Goal: Information Seeking & Learning: Learn about a topic

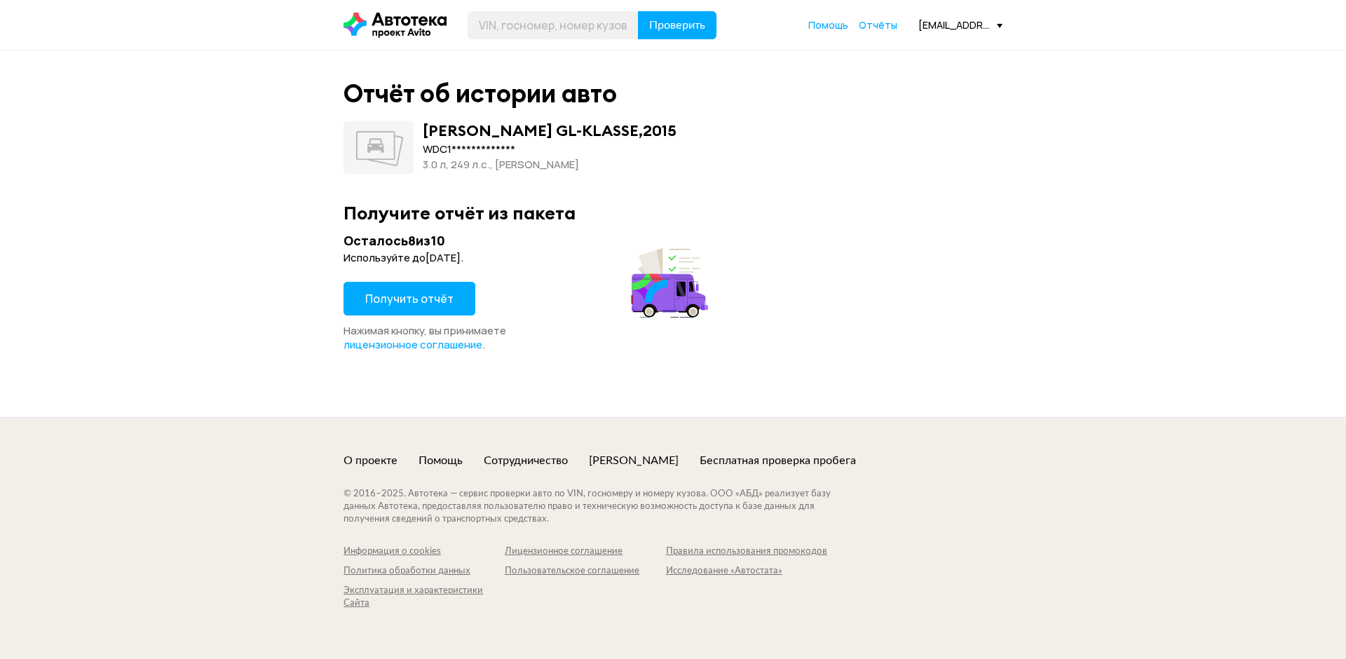
click at [385, 294] on span "Получить отчёт" at bounding box center [409, 298] width 88 height 15
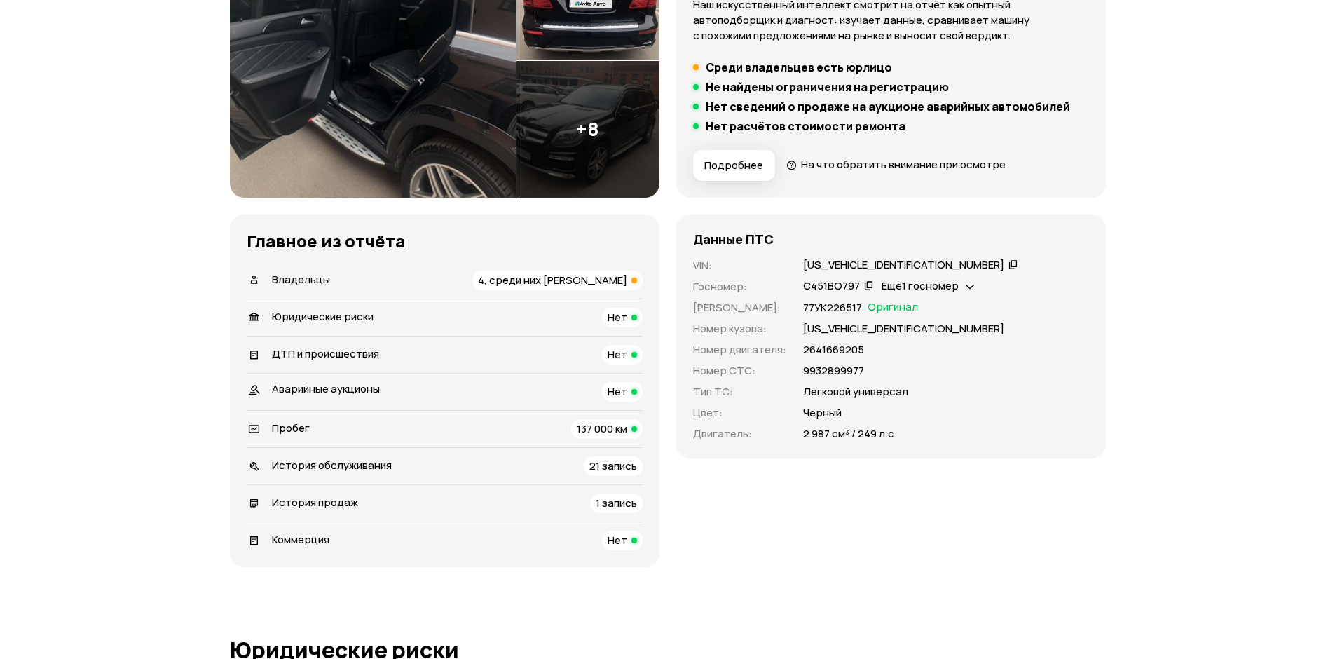
scroll to position [280, 0]
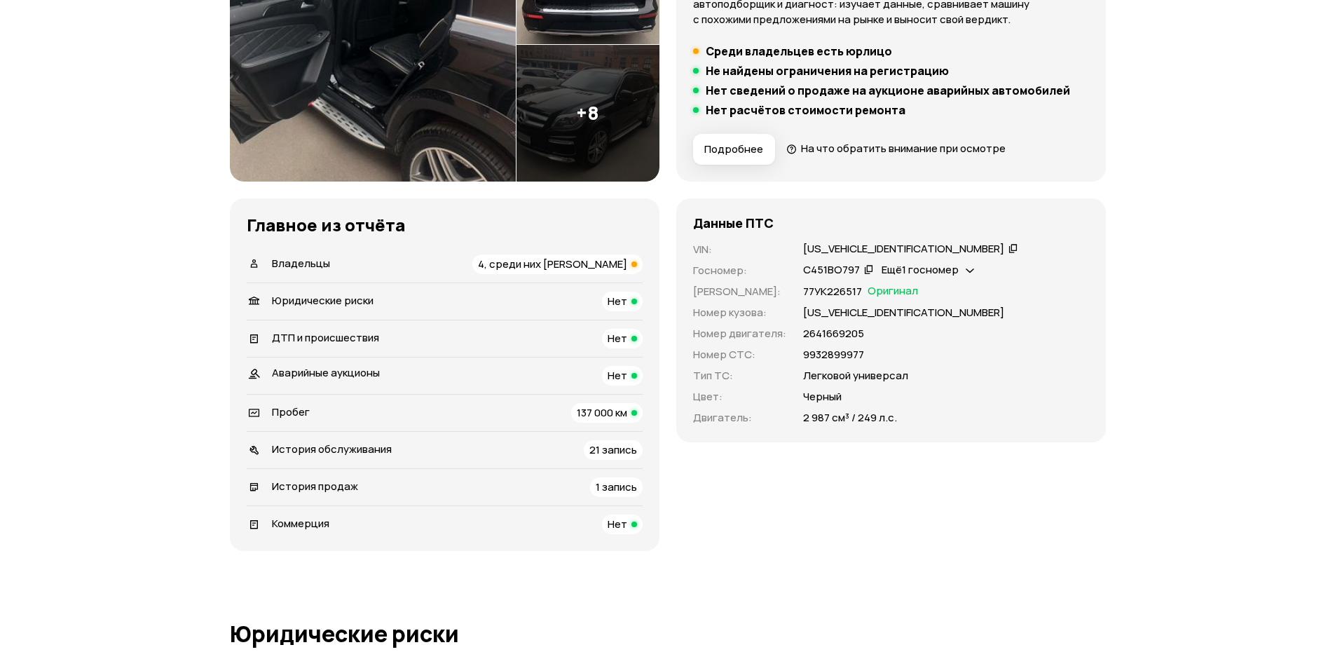
click at [593, 270] on span "4, среди них юрлицо" at bounding box center [552, 264] width 149 height 15
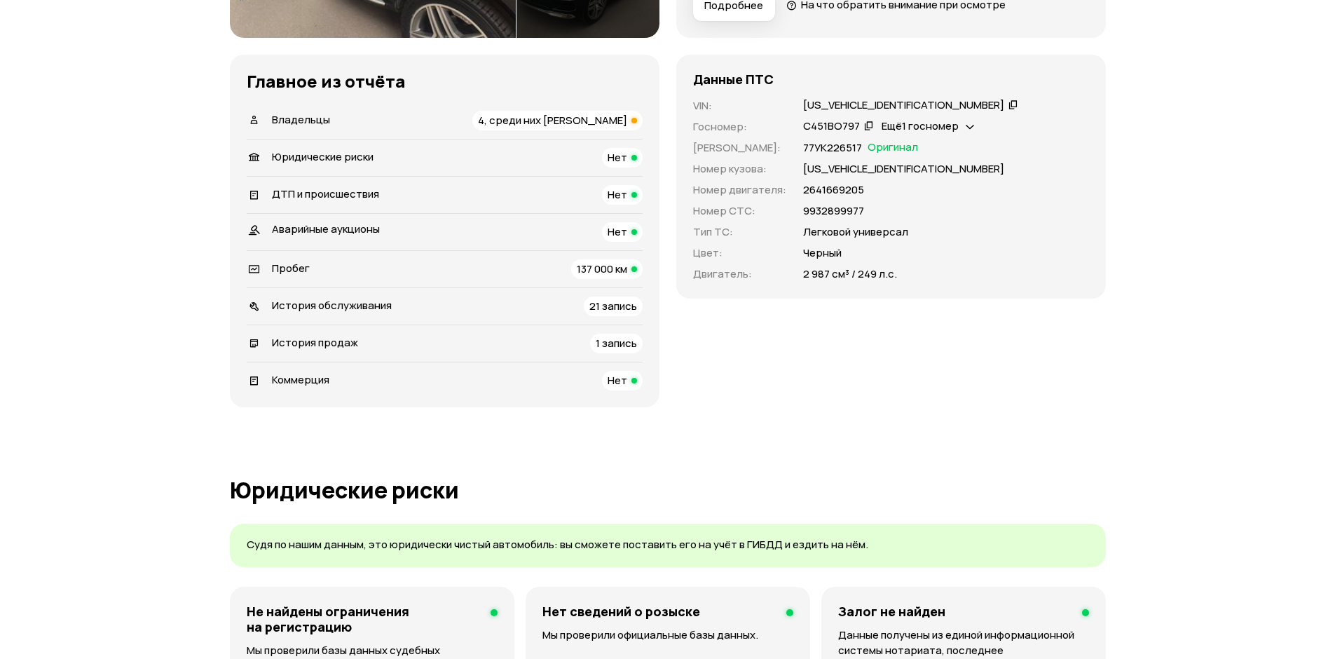
scroll to position [491, 0]
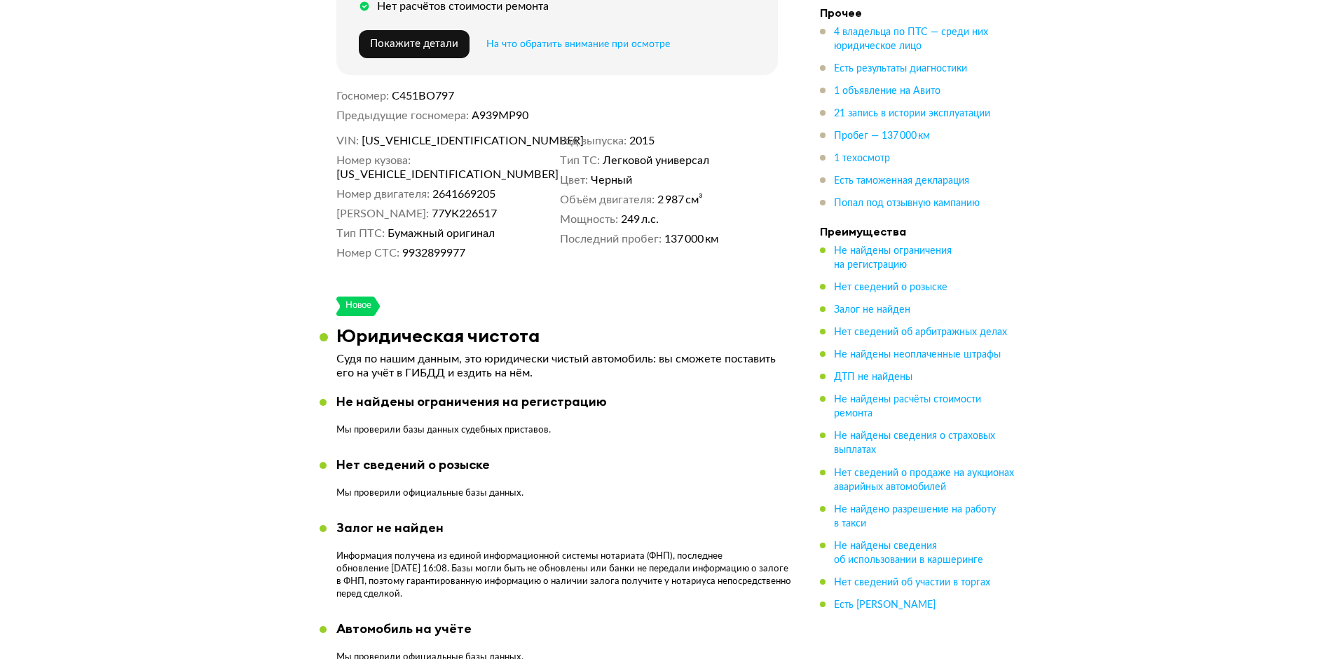
scroll to position [491, 0]
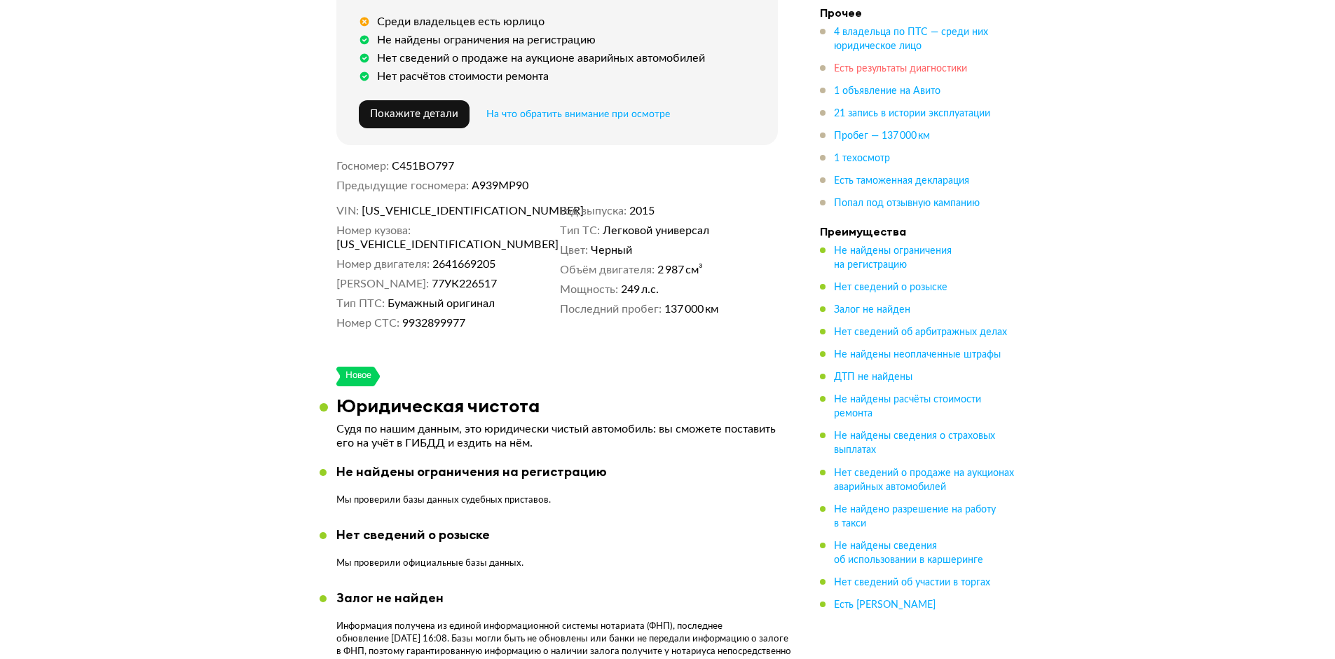
click at [878, 73] on span "Есть результаты диагностики" at bounding box center [900, 69] width 133 height 10
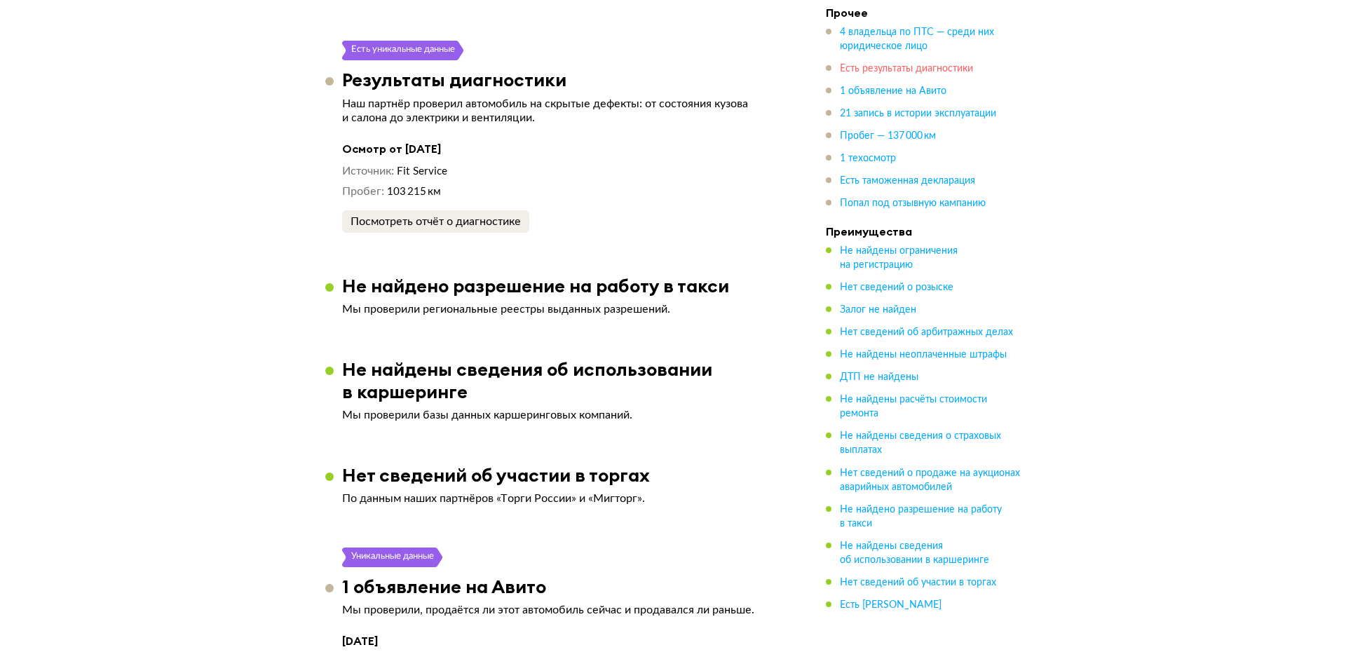
scroll to position [2511, 0]
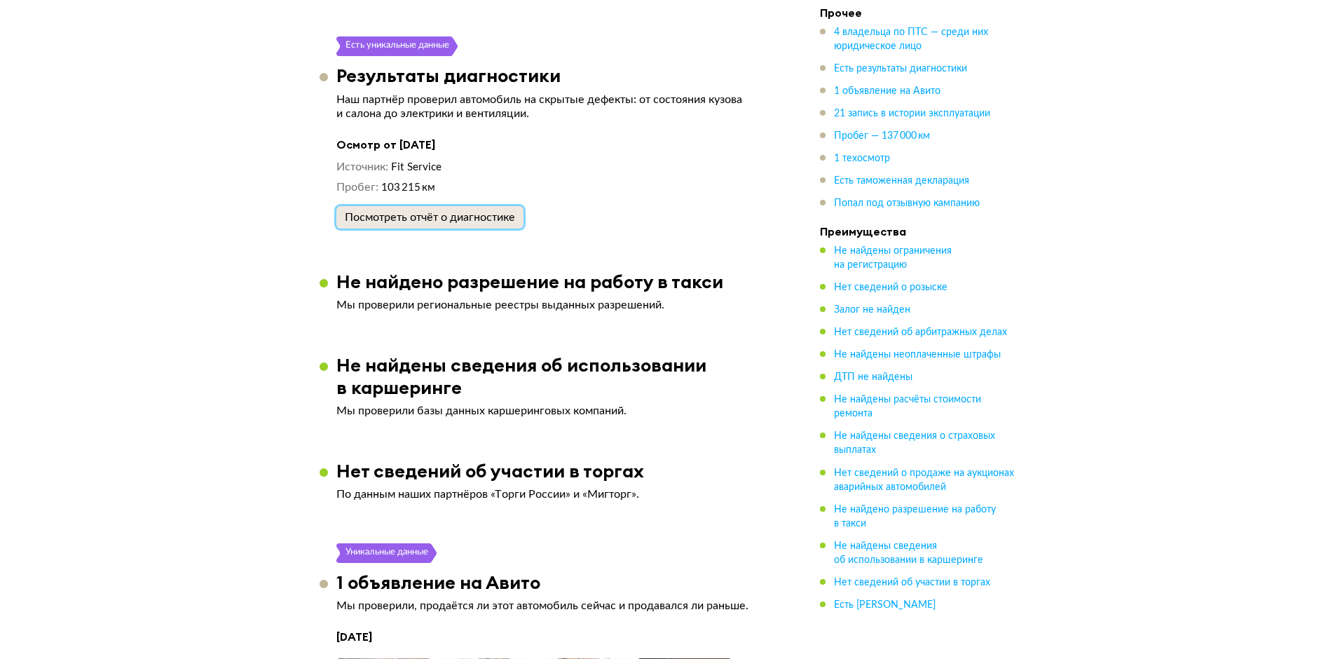
click at [422, 210] on div "Посмотреть отчёт о диагностике" at bounding box center [430, 217] width 170 height 14
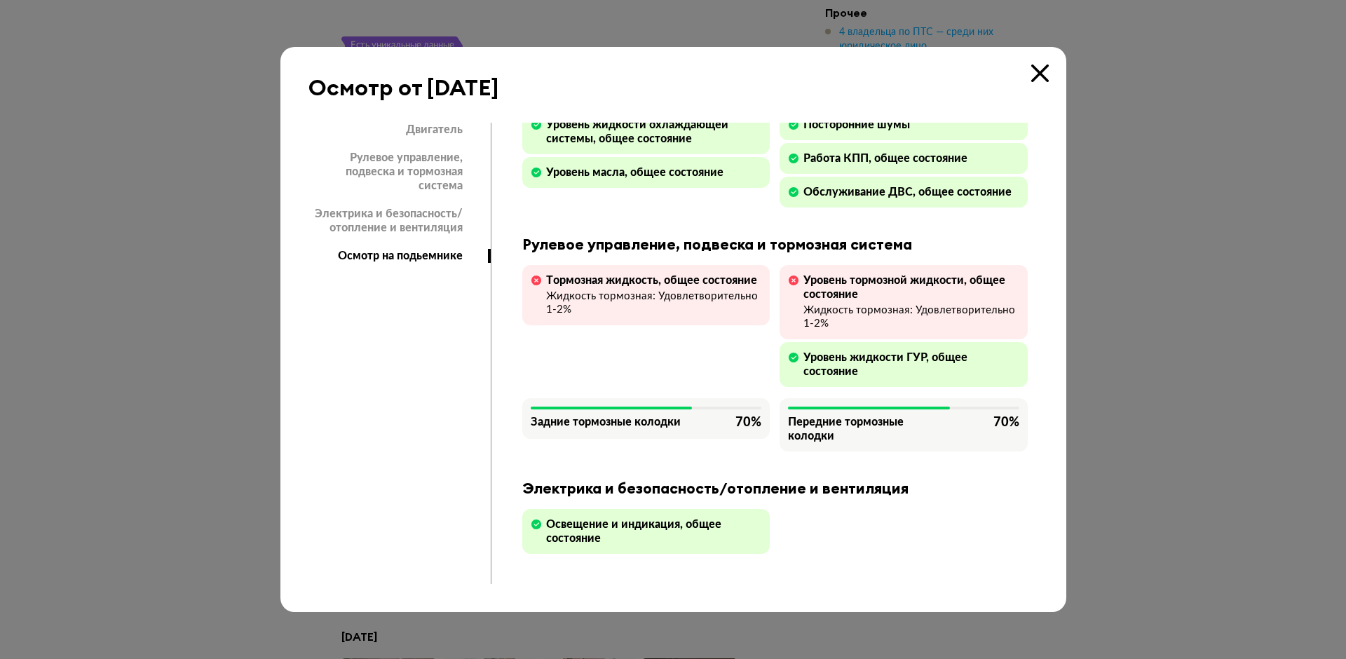
scroll to position [0, 0]
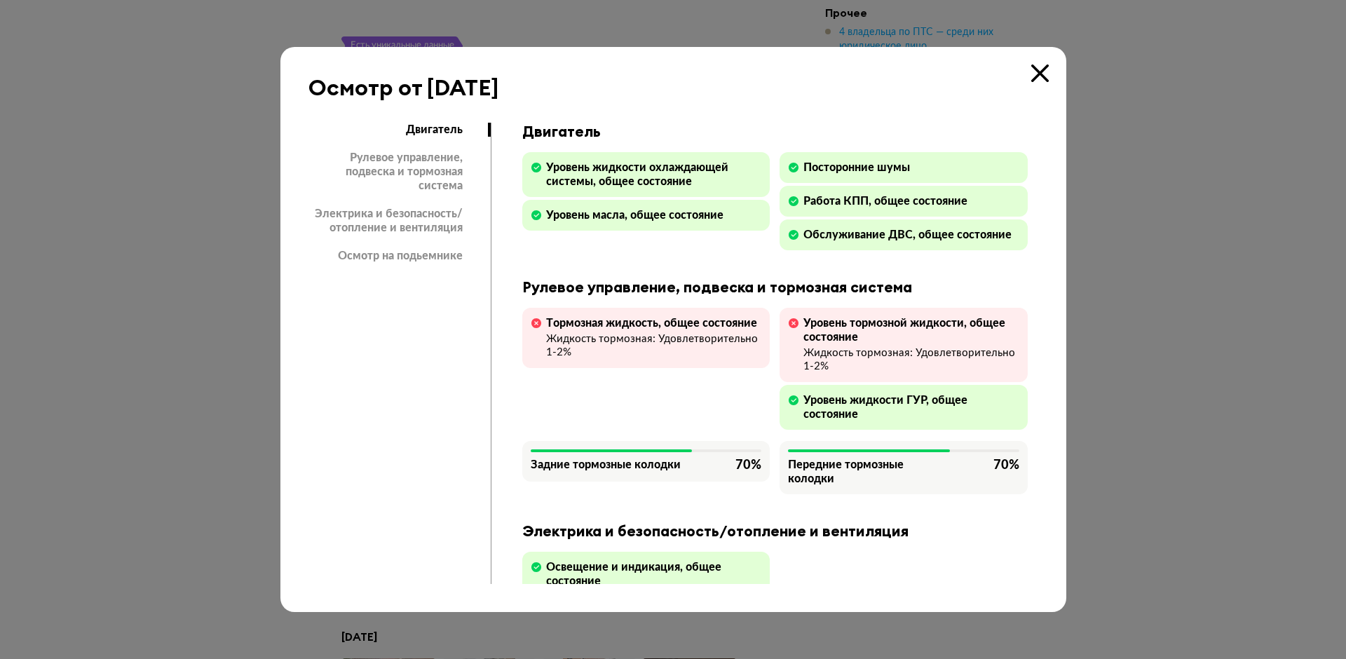
click at [348, 219] on div "Электрика и безопасность/отопление и вентиляция" at bounding box center [397, 221] width 179 height 28
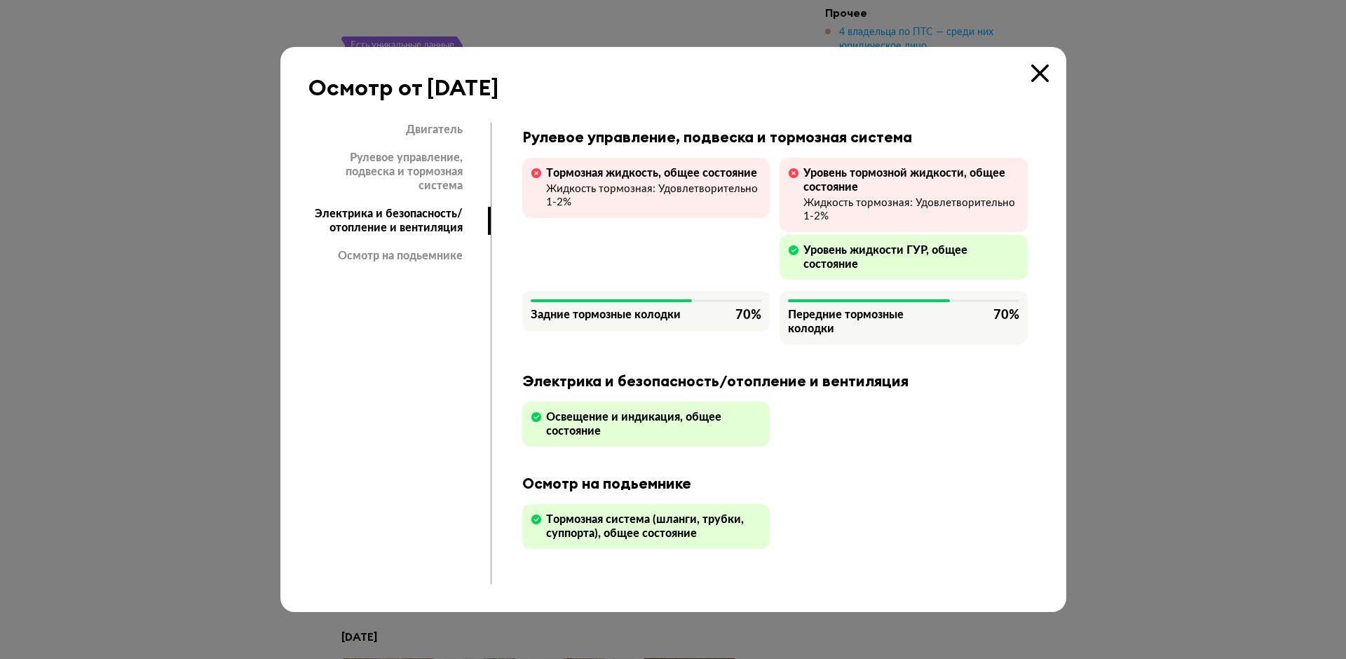
click at [413, 167] on div "Рулевое управление, подвеска и тормозная система" at bounding box center [397, 172] width 179 height 42
click at [432, 129] on div "Двигатель" at bounding box center [397, 130] width 179 height 14
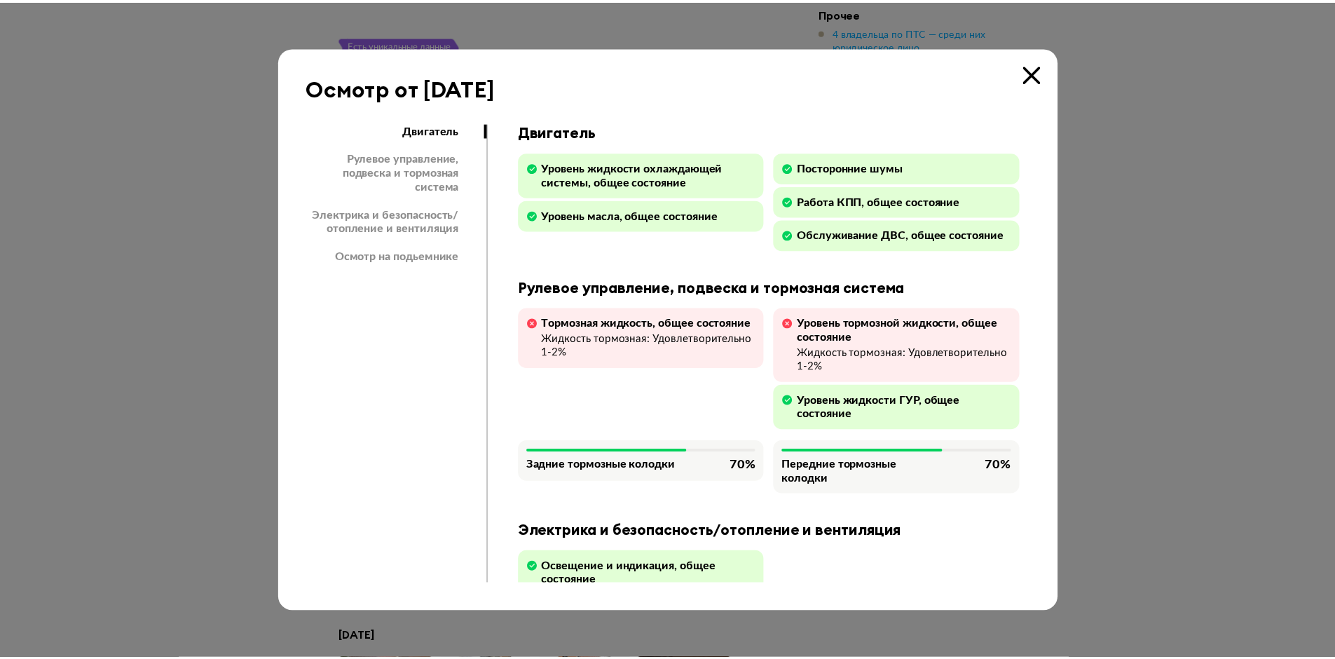
scroll to position [0, 0]
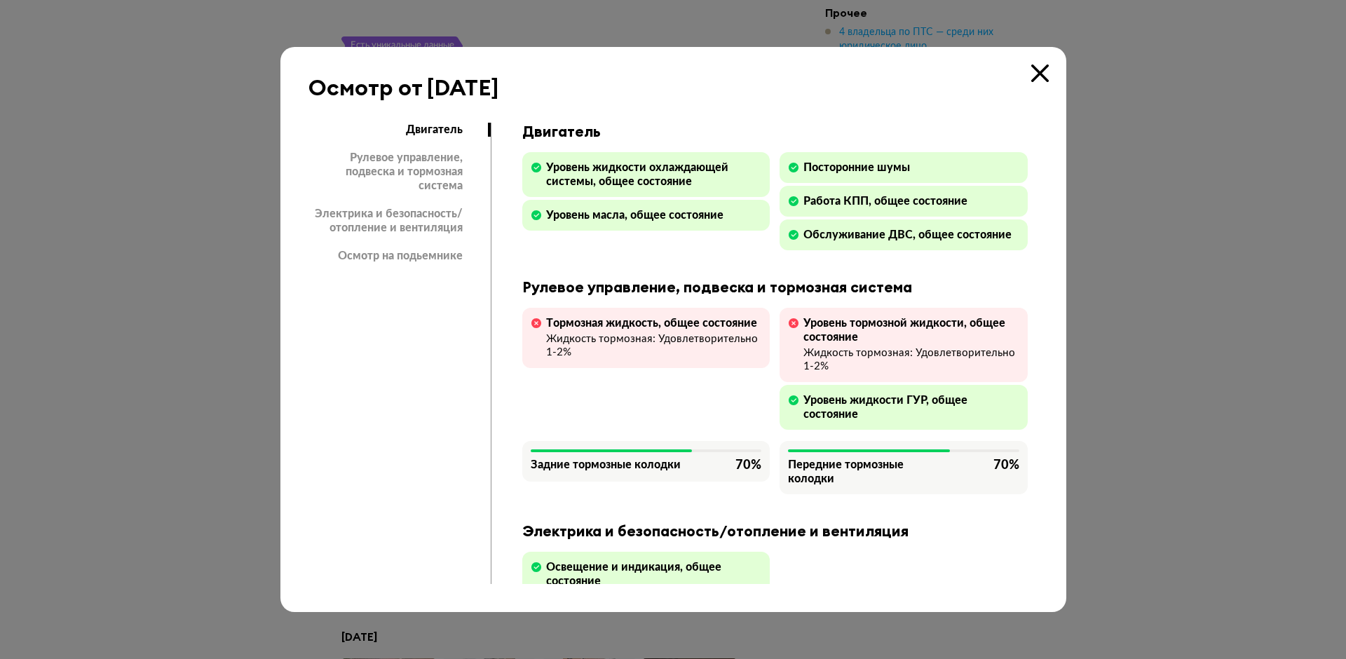
click at [1042, 74] on icon at bounding box center [1040, 73] width 18 height 18
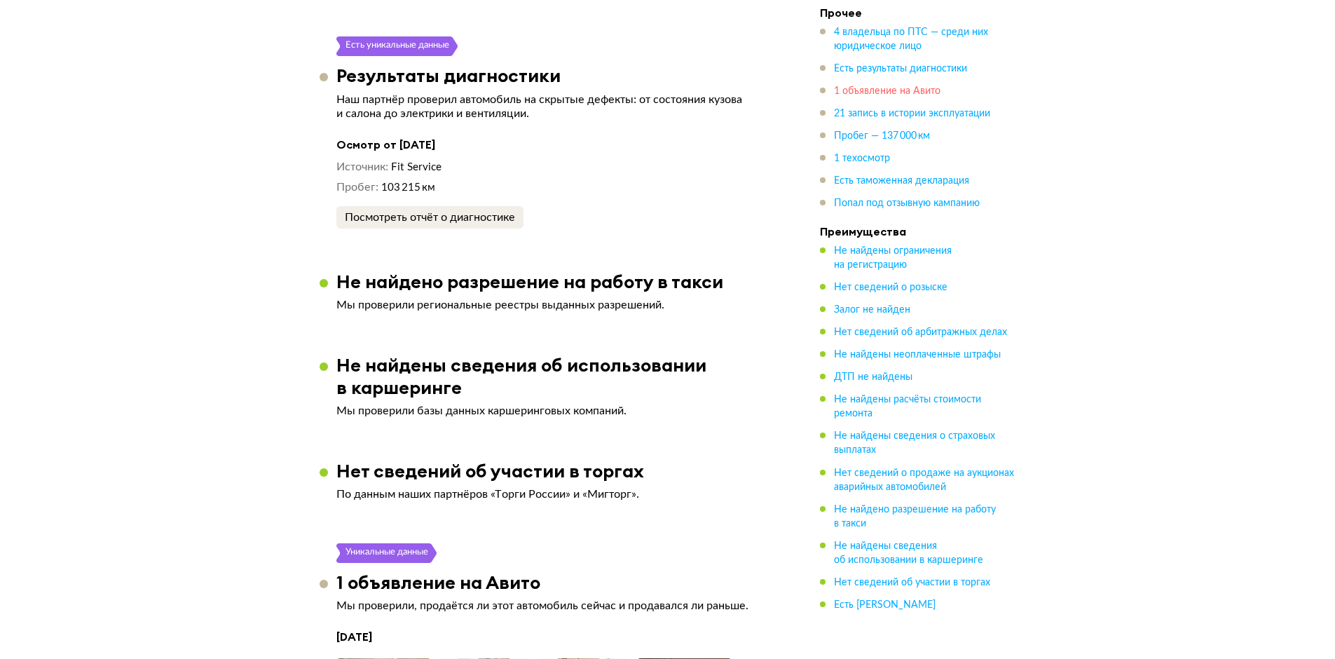
click at [862, 93] on span "1 объявление на Авито" at bounding box center [887, 91] width 107 height 10
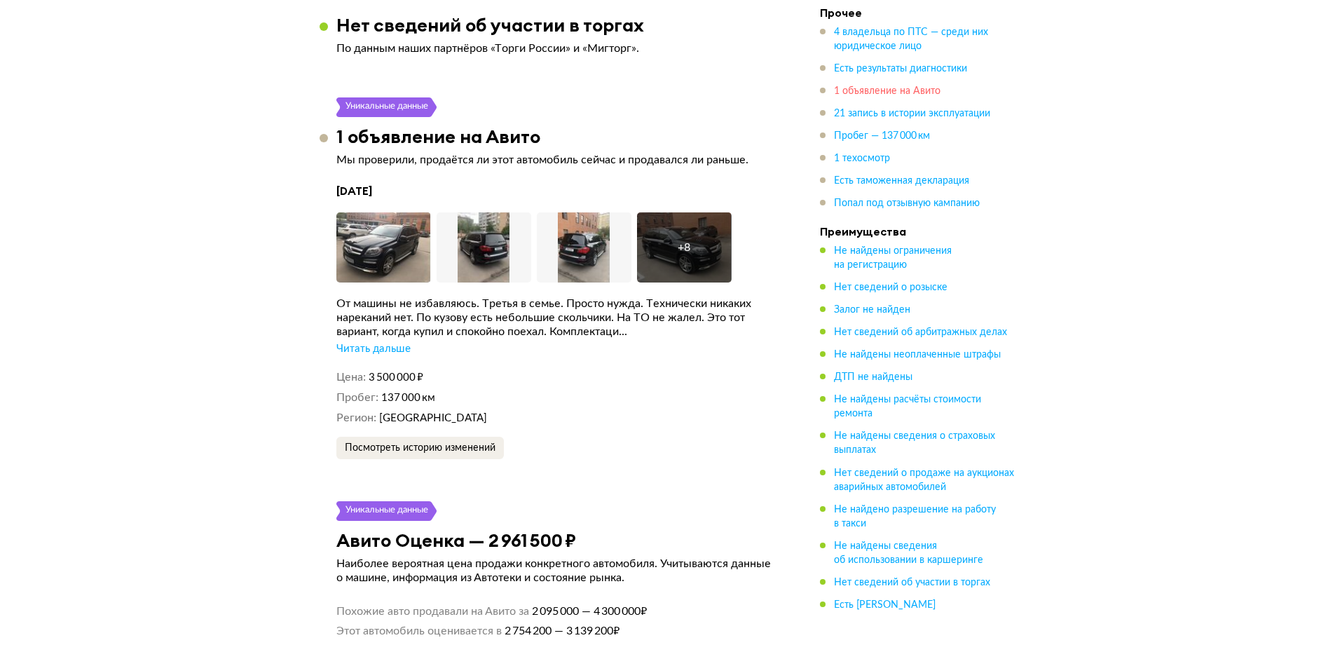
scroll to position [2961, 0]
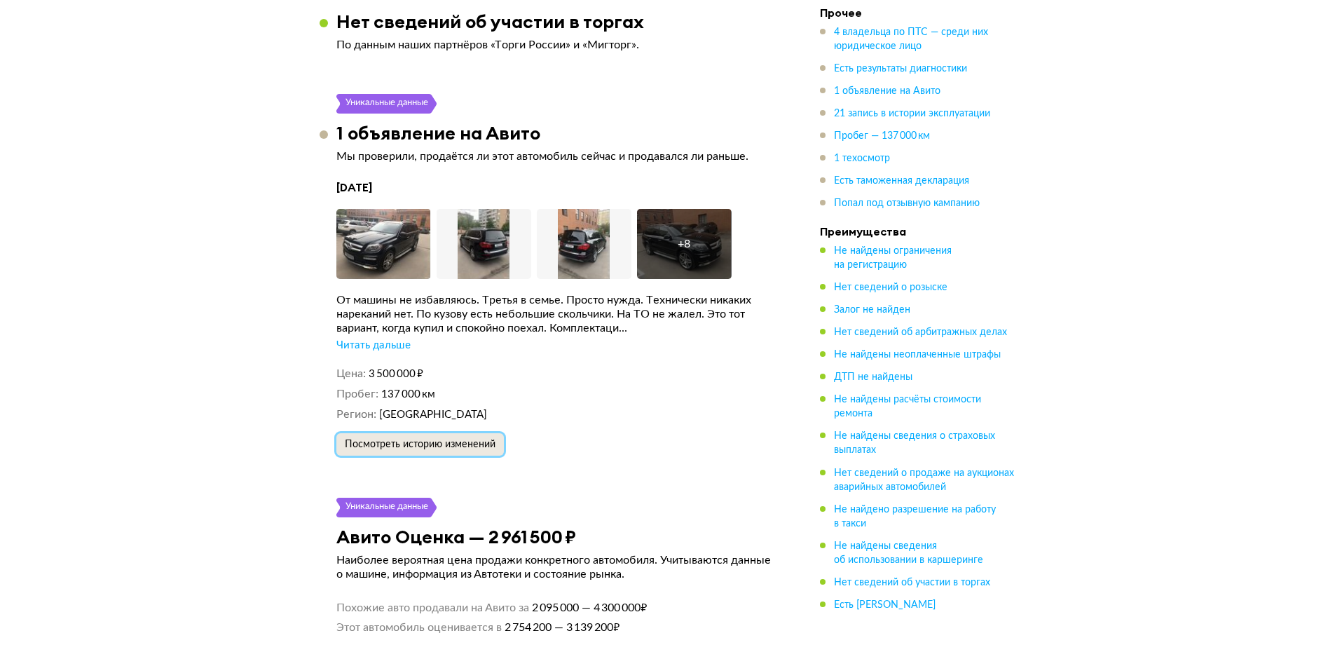
click at [436, 439] on span "Посмотреть историю изменений" at bounding box center [420, 444] width 151 height 10
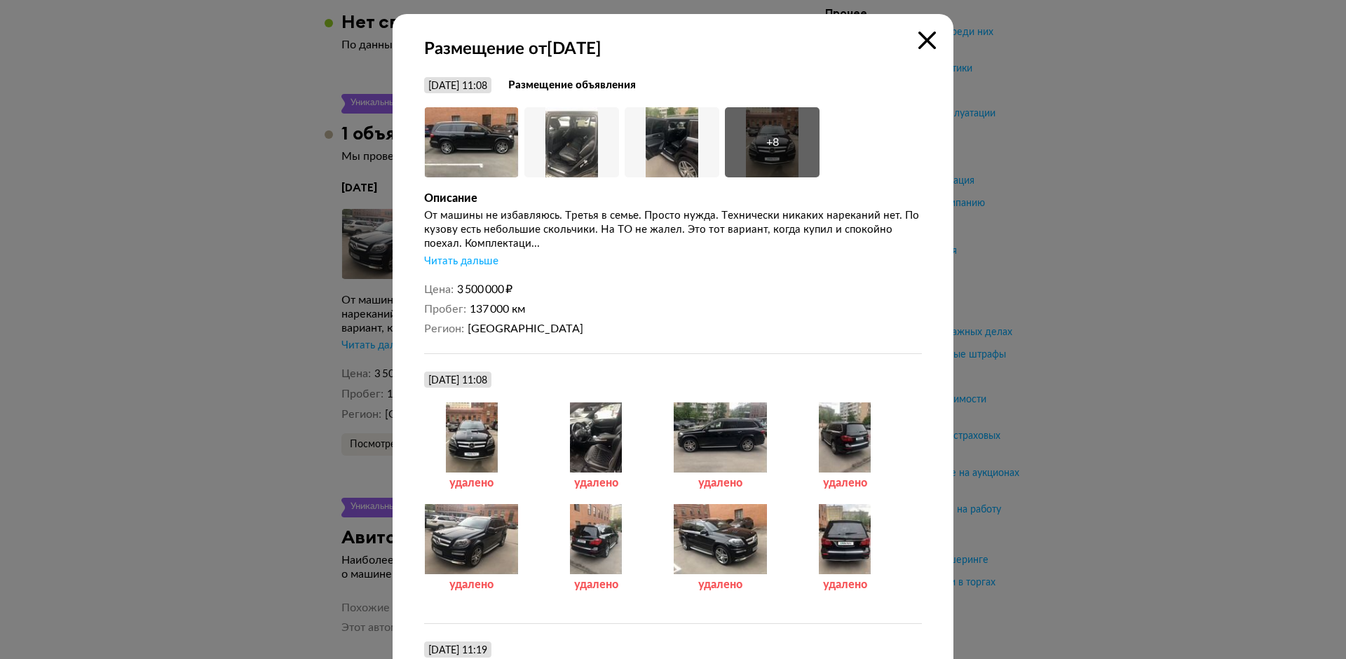
click at [474, 265] on div "Читать дальше" at bounding box center [461, 261] width 74 height 14
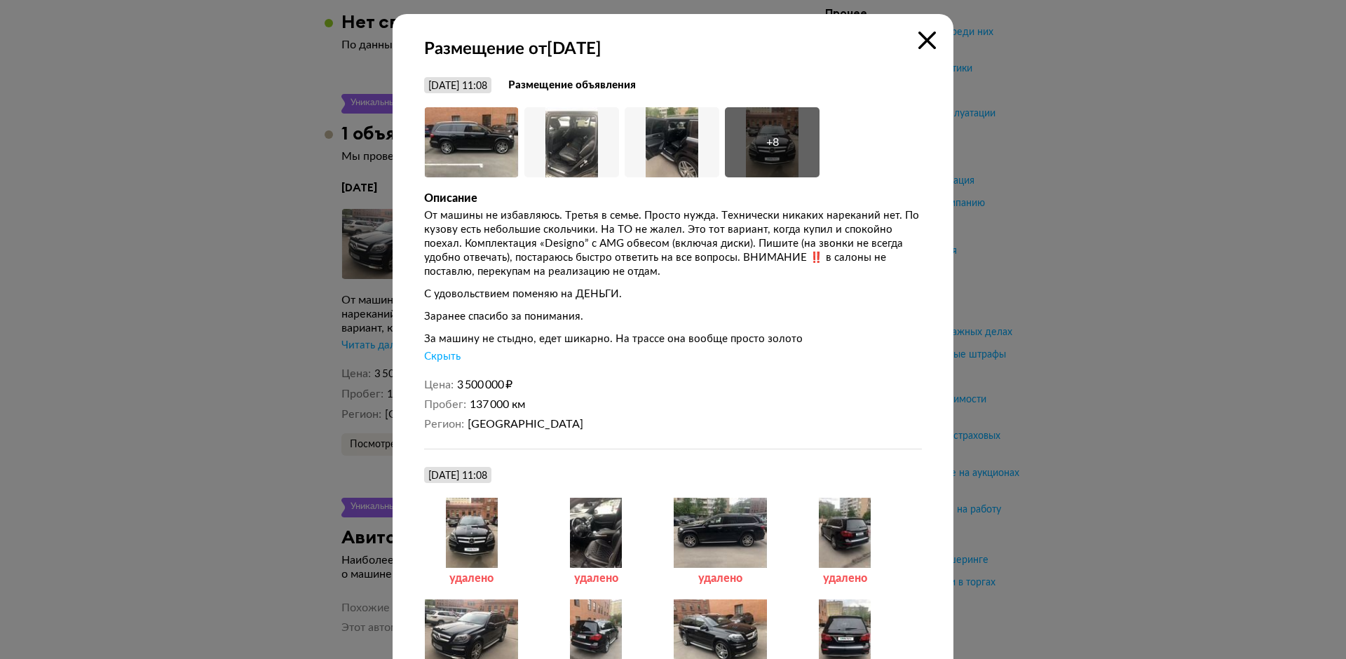
click at [922, 38] on icon at bounding box center [927, 41] width 18 height 18
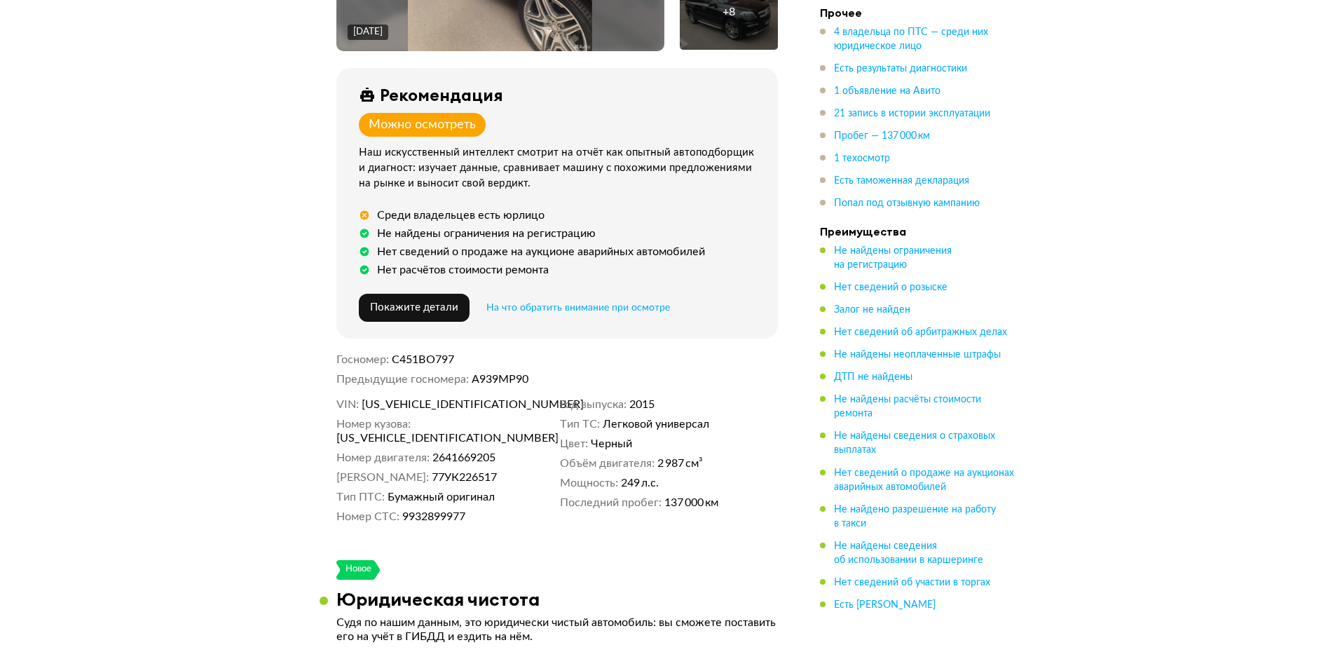
scroll to position [0, 0]
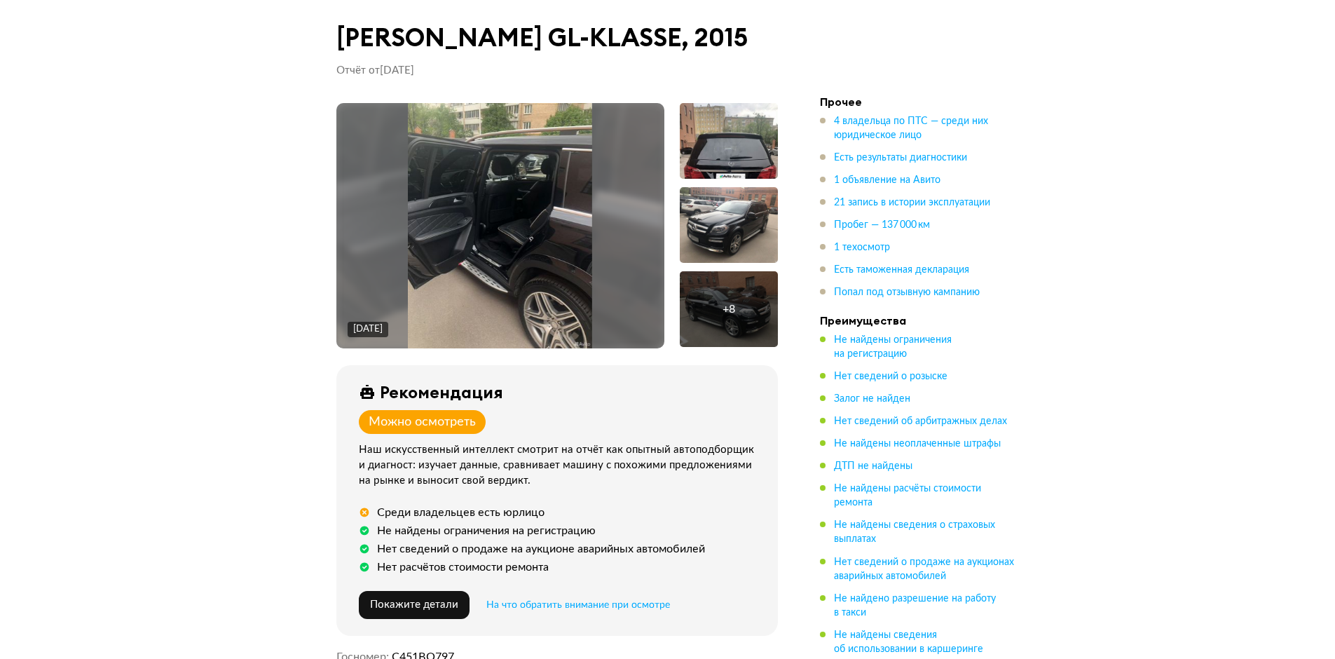
click at [503, 177] on img at bounding box center [500, 225] width 184 height 245
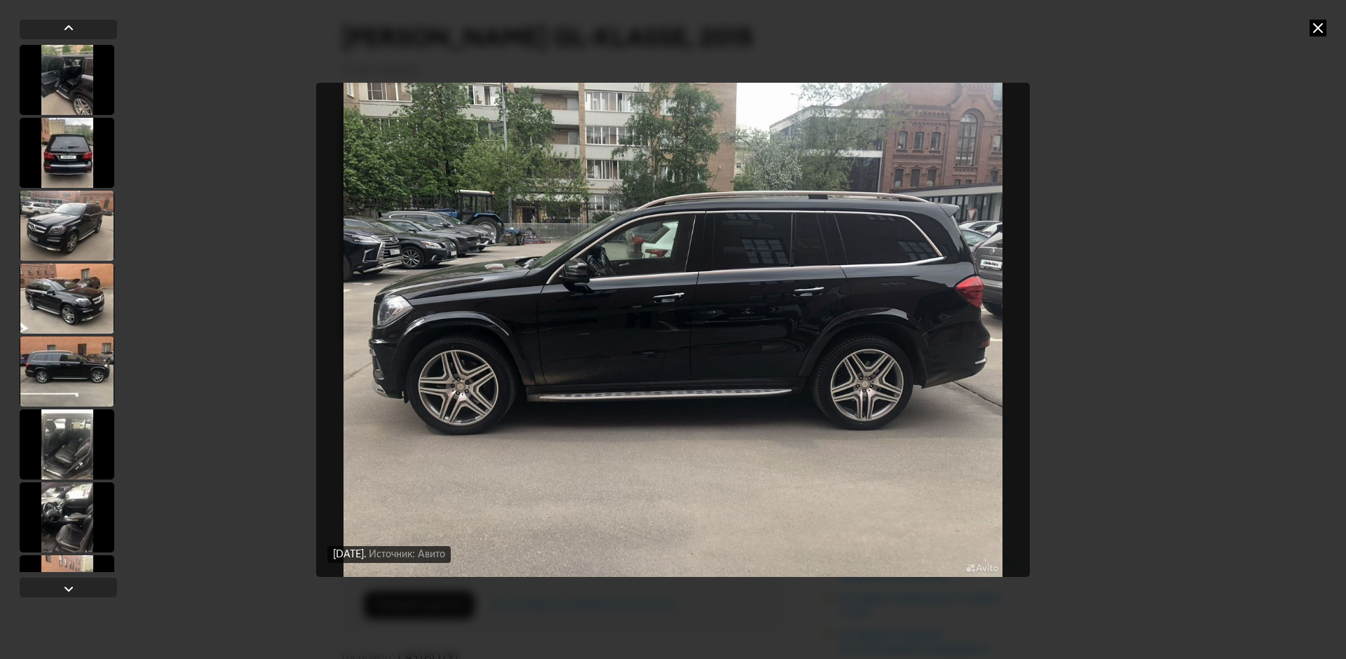
click at [1312, 27] on icon at bounding box center [1317, 28] width 17 height 17
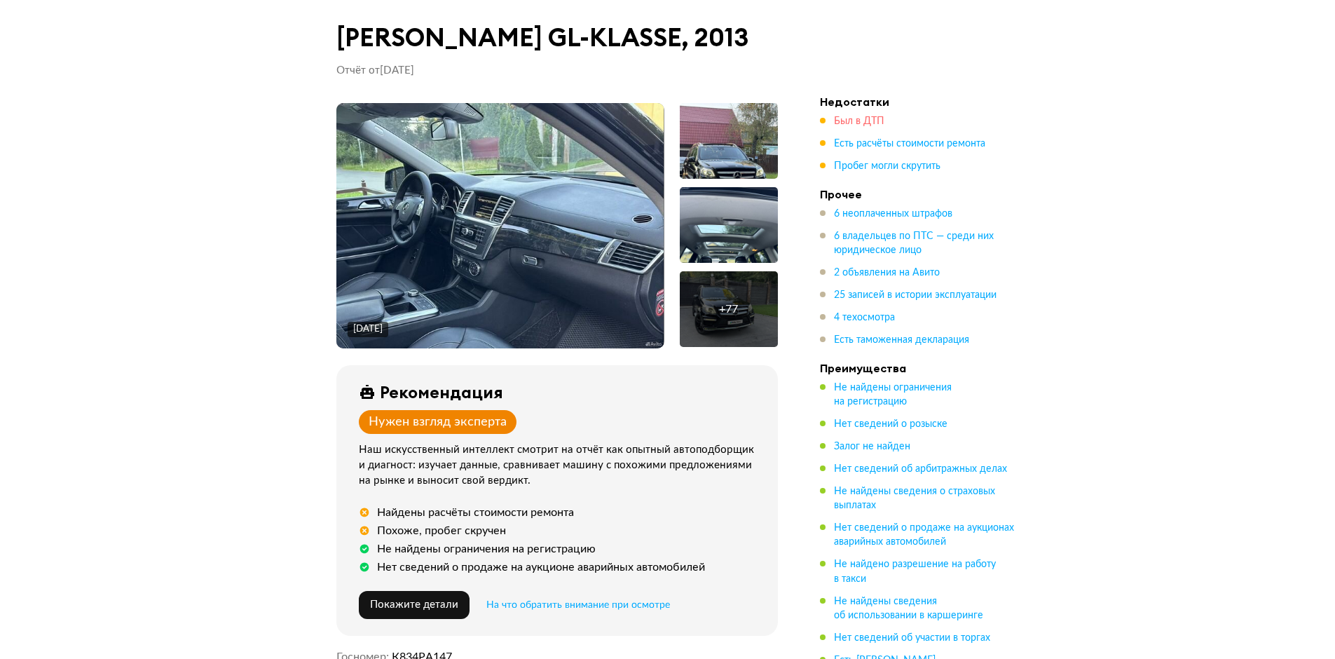
click at [846, 122] on span "Был в ДТП" at bounding box center [859, 121] width 50 height 10
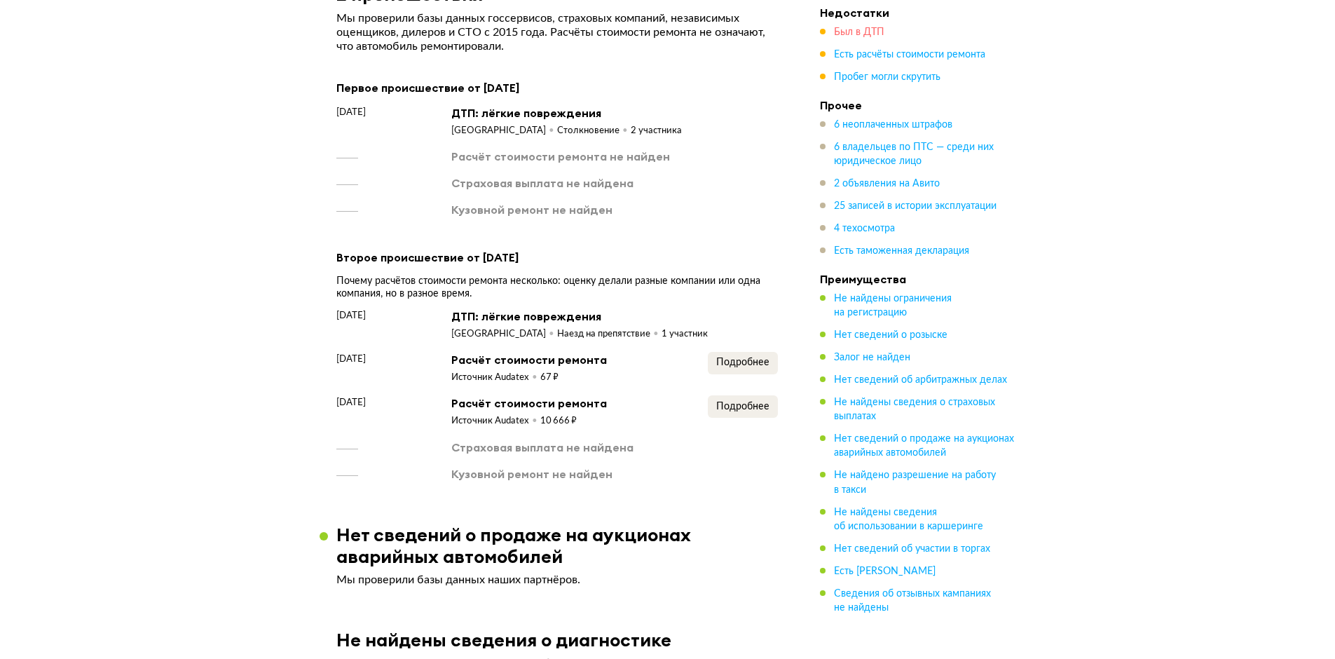
scroll to position [2586, 0]
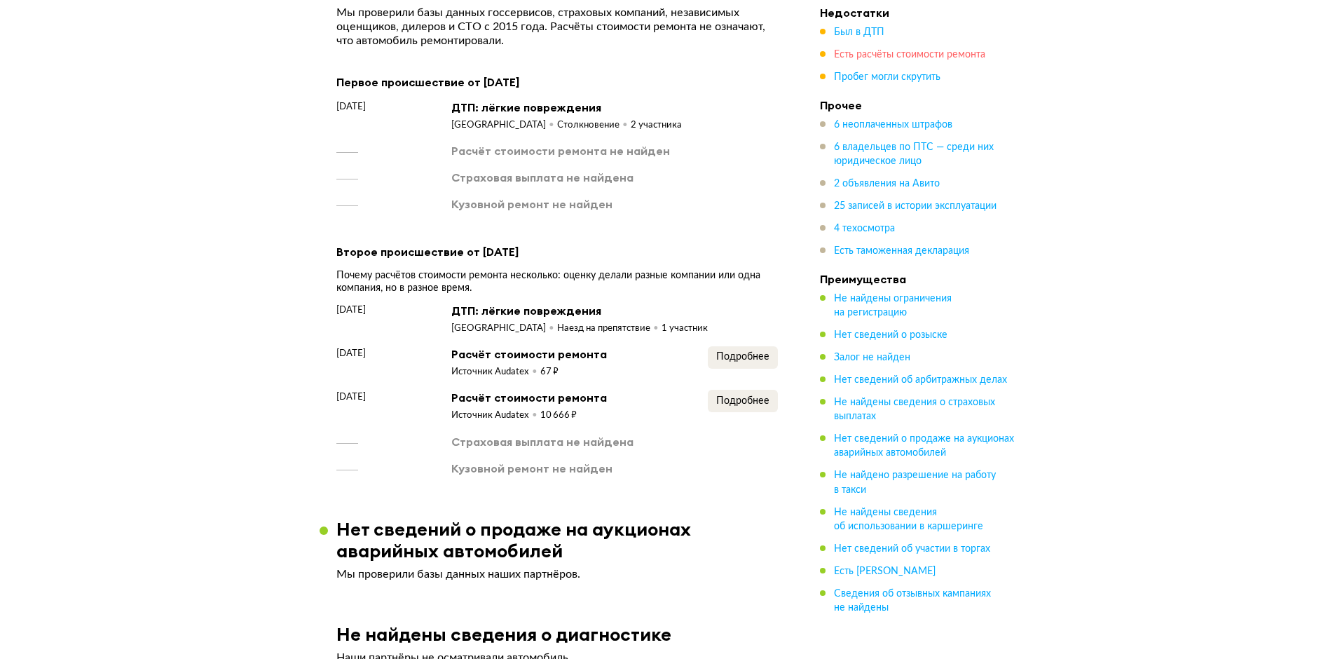
click at [864, 57] on span "Есть расчёты стоимости ремонта" at bounding box center [909, 55] width 151 height 10
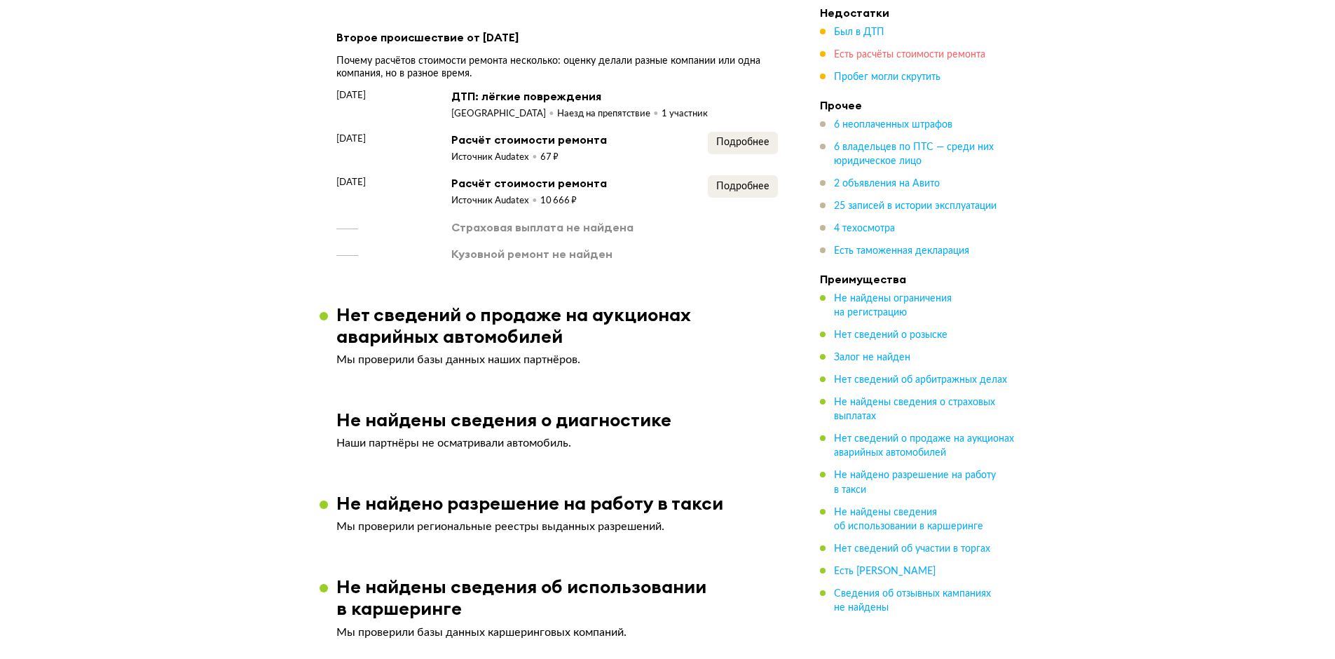
scroll to position [2835, 0]
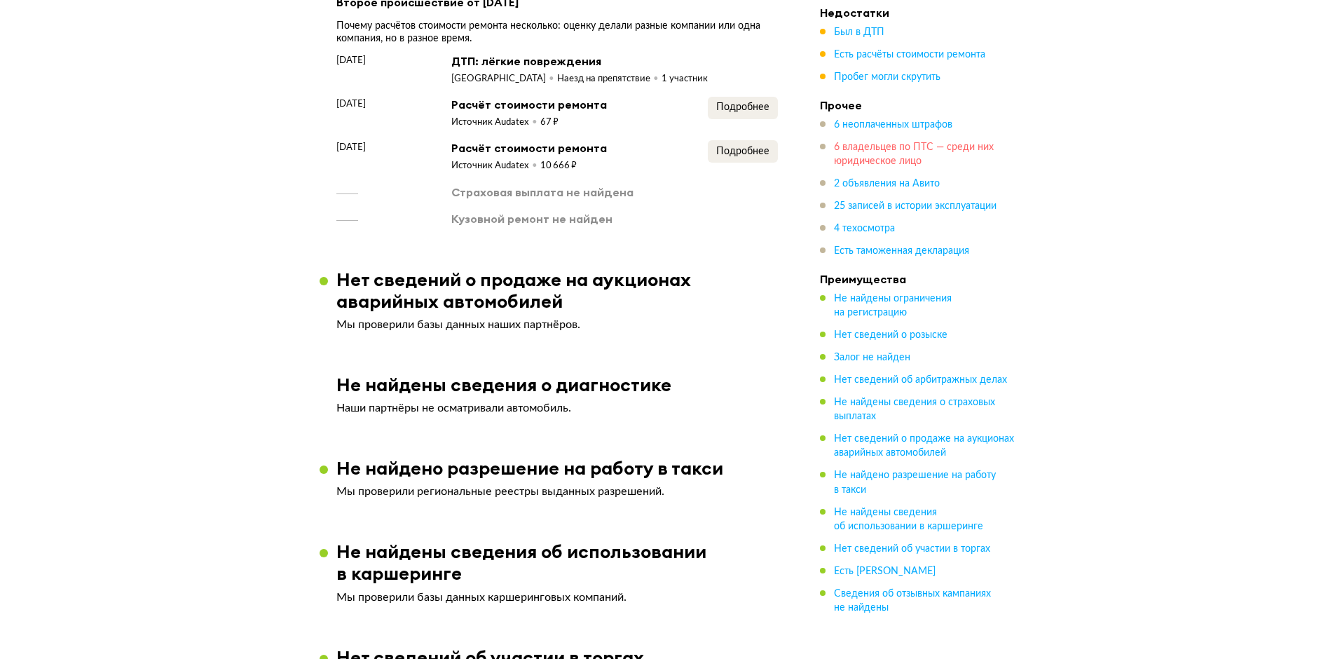
click at [877, 156] on span "6 владельцев по ПТС — среди них юридическое лицо" at bounding box center [914, 154] width 160 height 24
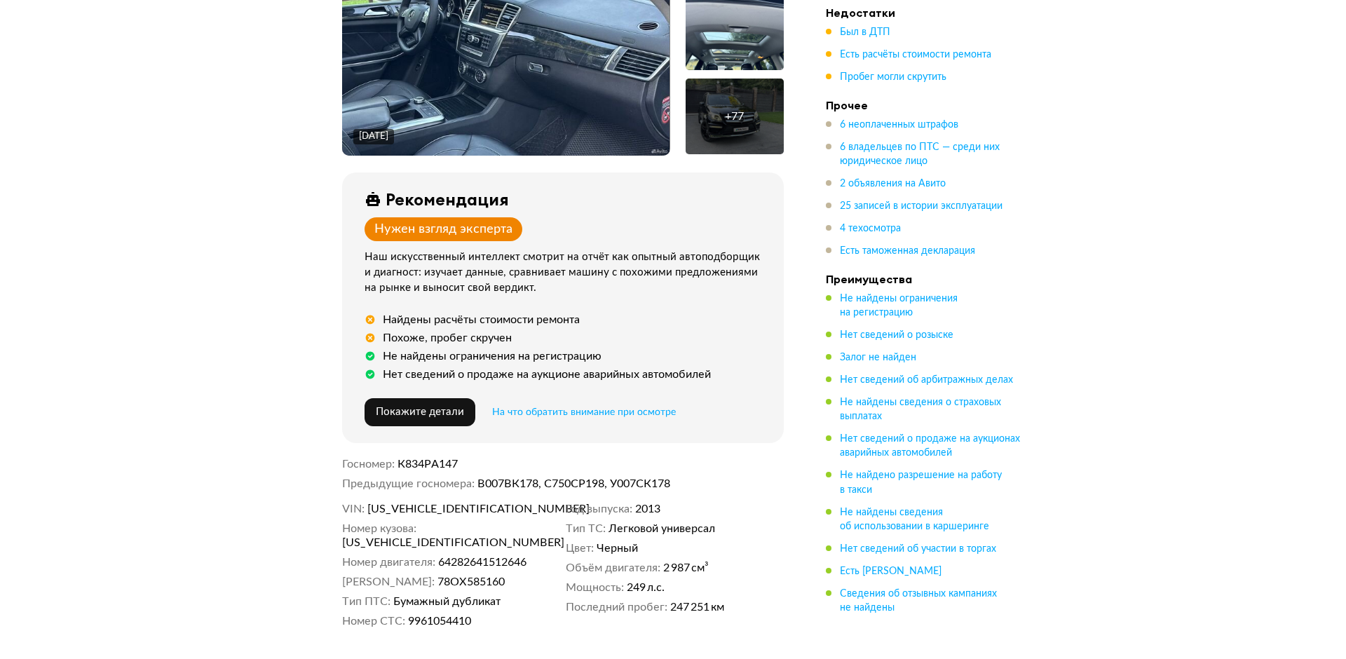
scroll to position [0, 0]
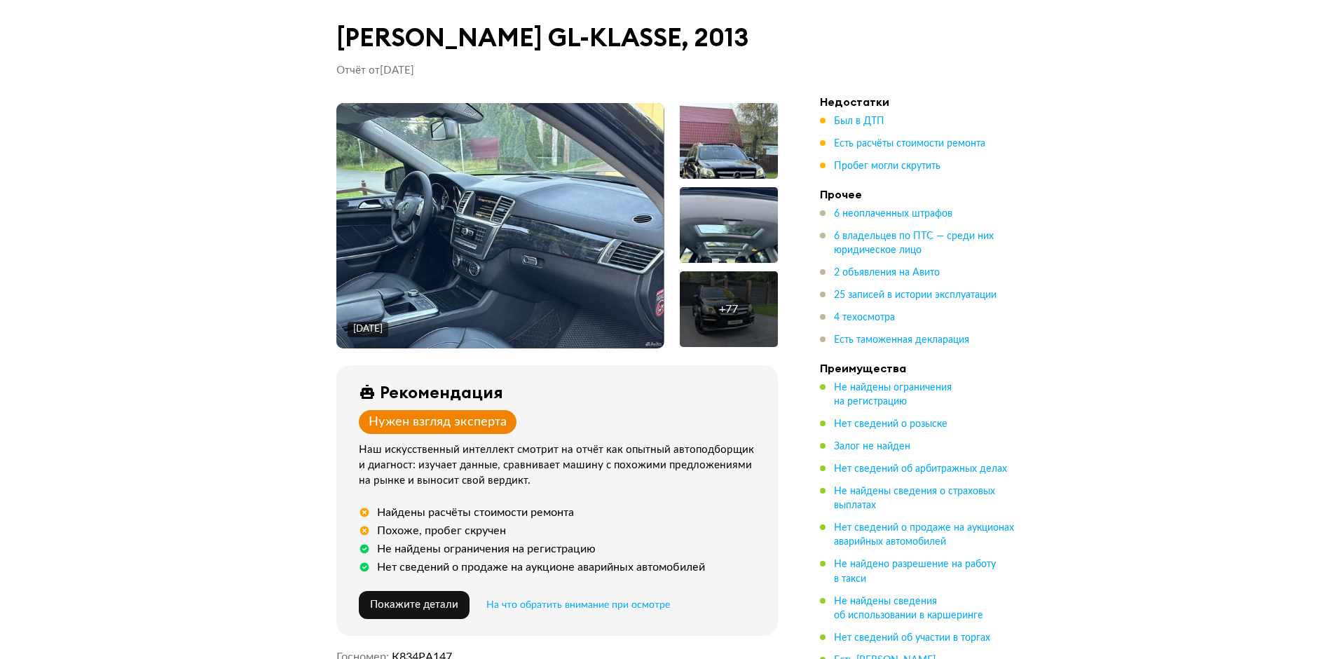
click at [464, 200] on img at bounding box center [499, 225] width 327 height 245
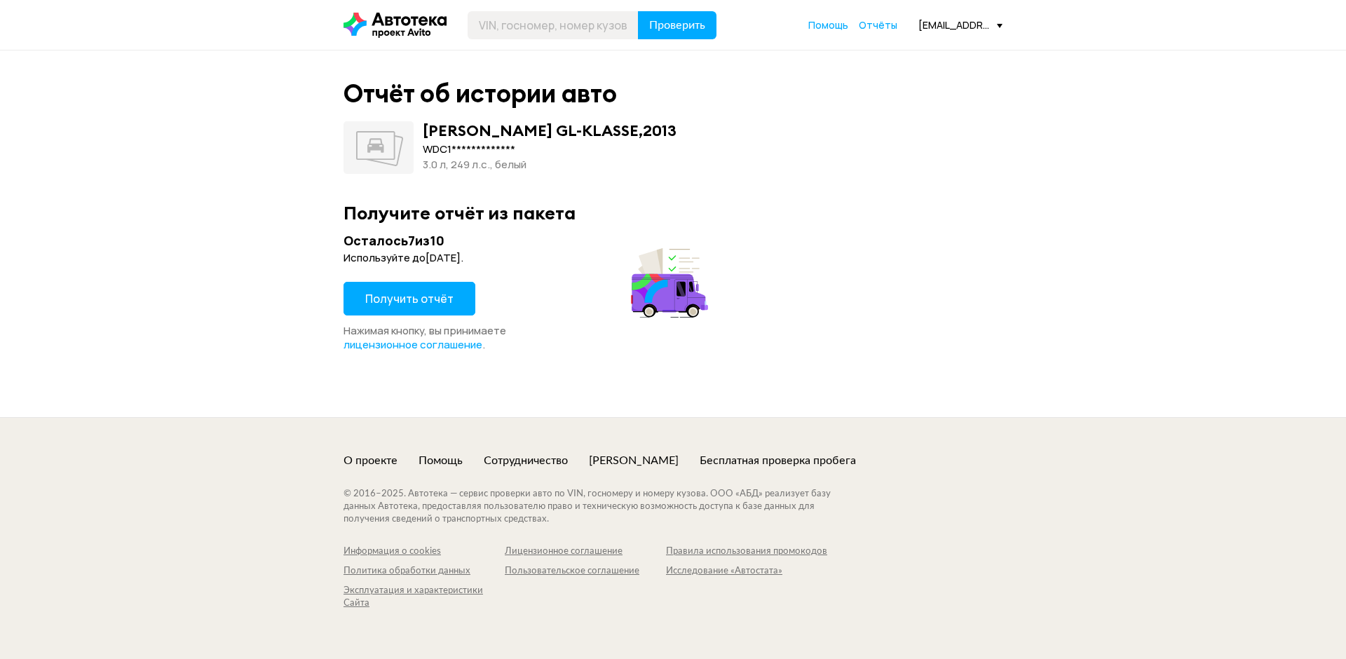
click at [392, 294] on span "Получить отчёт" at bounding box center [409, 298] width 88 height 15
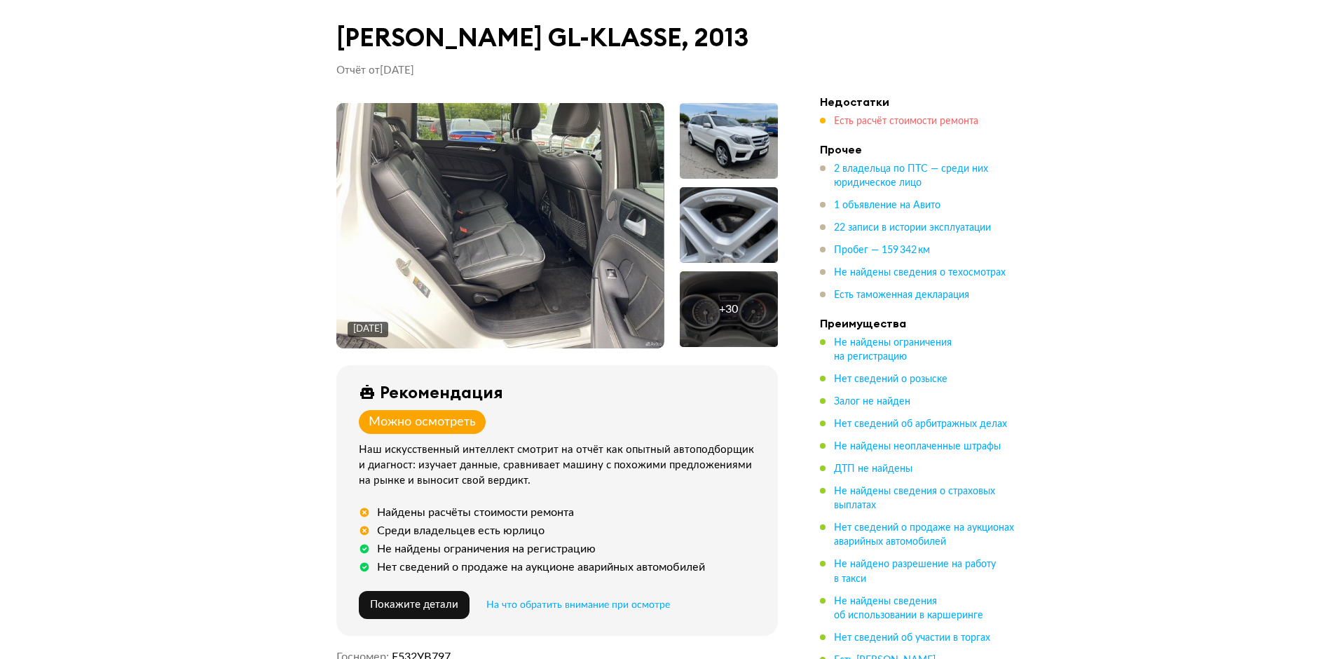
click at [850, 118] on span "Есть расчёт стоимости ремонта" at bounding box center [906, 121] width 144 height 10
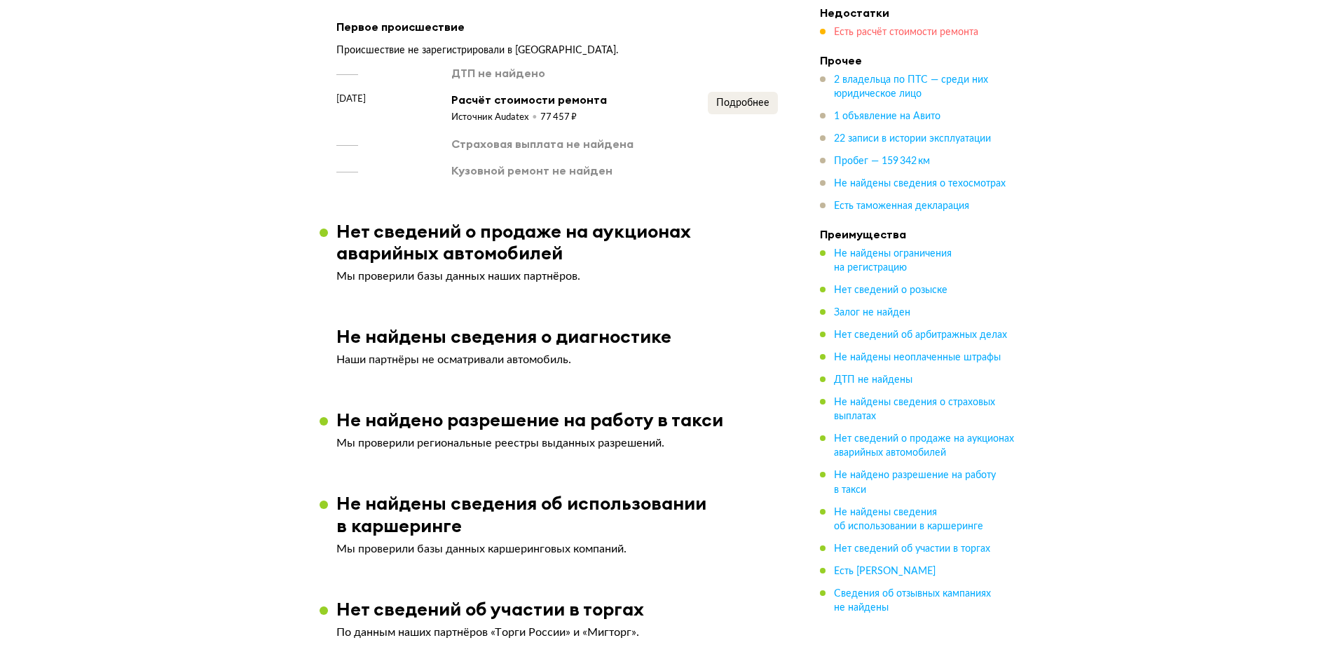
scroll to position [2035, 0]
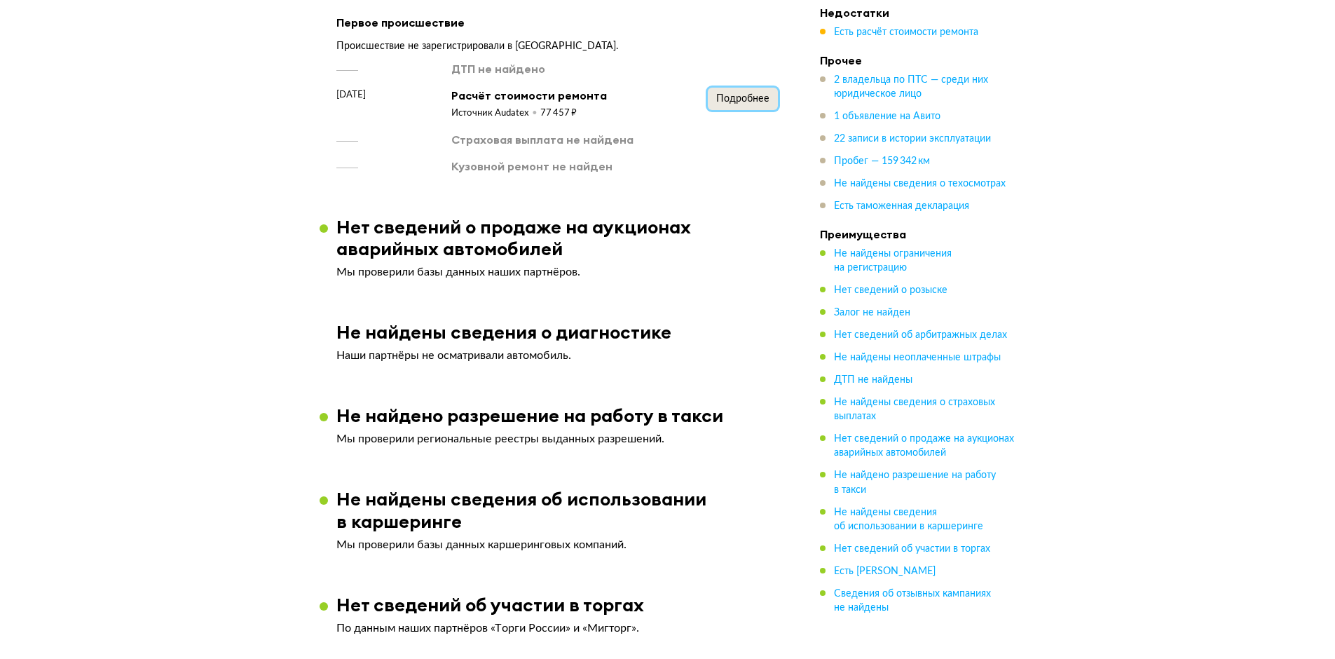
click at [728, 94] on span "Подробнее" at bounding box center [742, 99] width 53 height 10
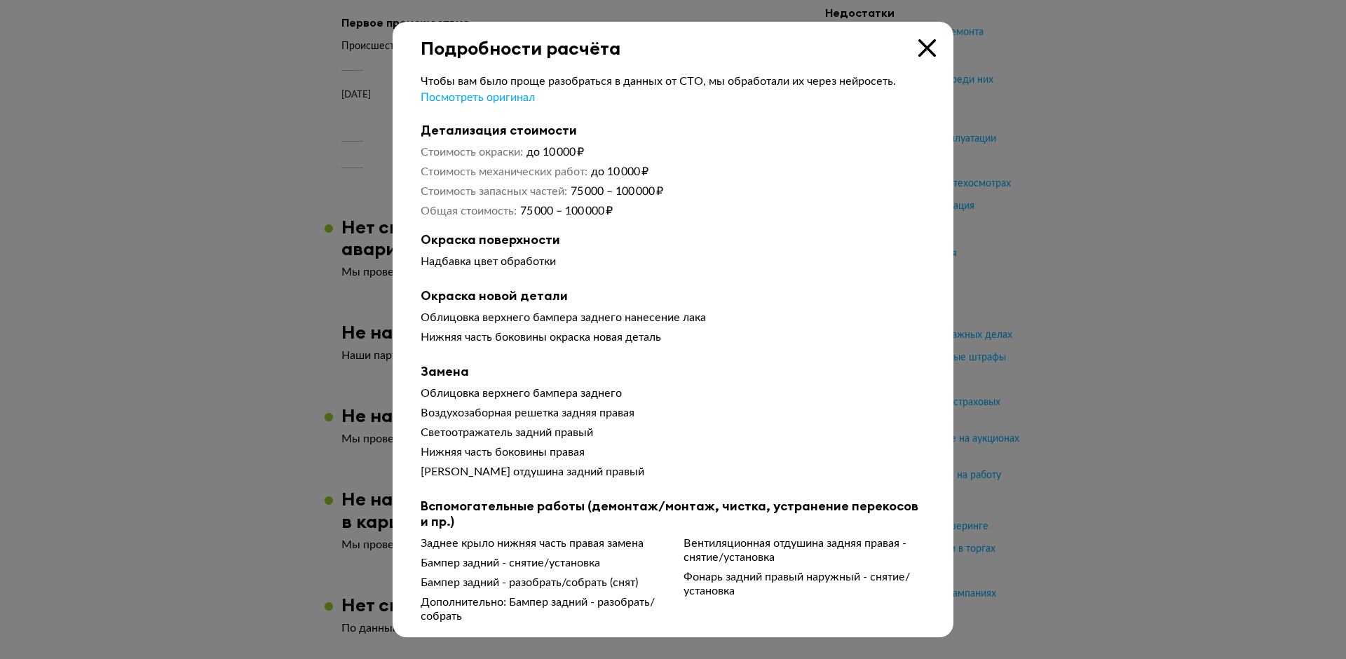
click at [931, 51] on icon at bounding box center [927, 48] width 18 height 18
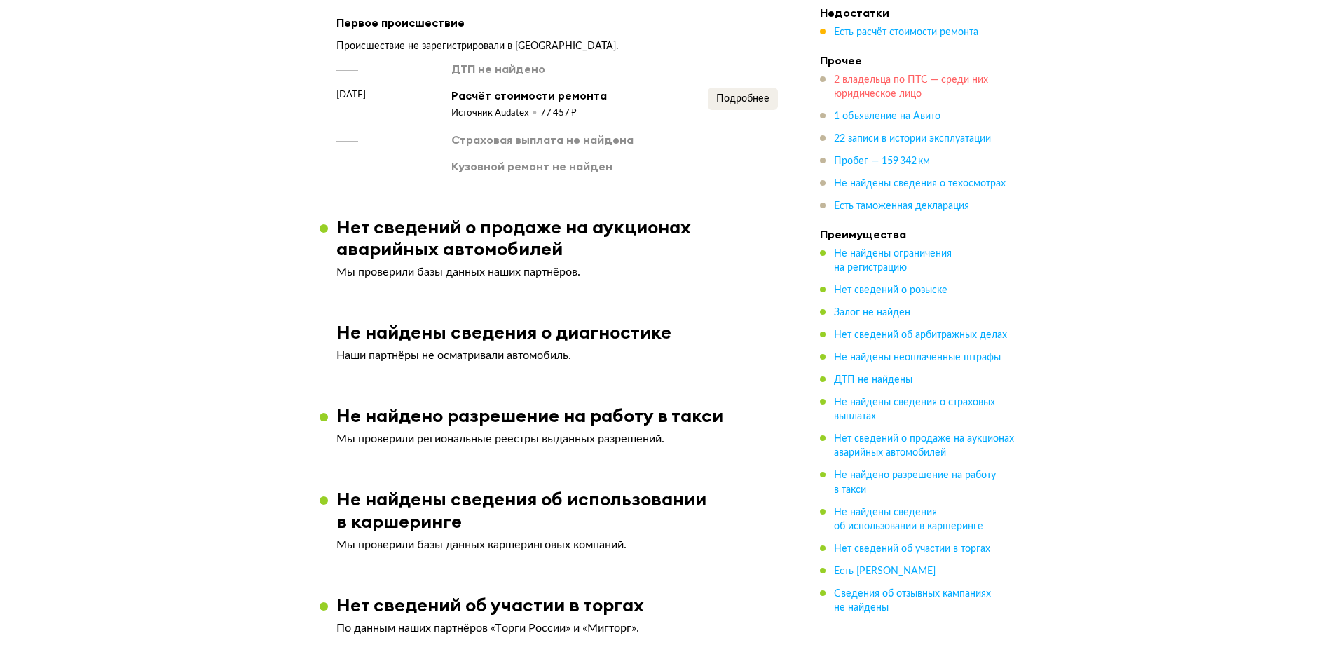
click at [882, 89] on span "2 владельца по ПТС — среди них юридическое лицо" at bounding box center [911, 87] width 154 height 24
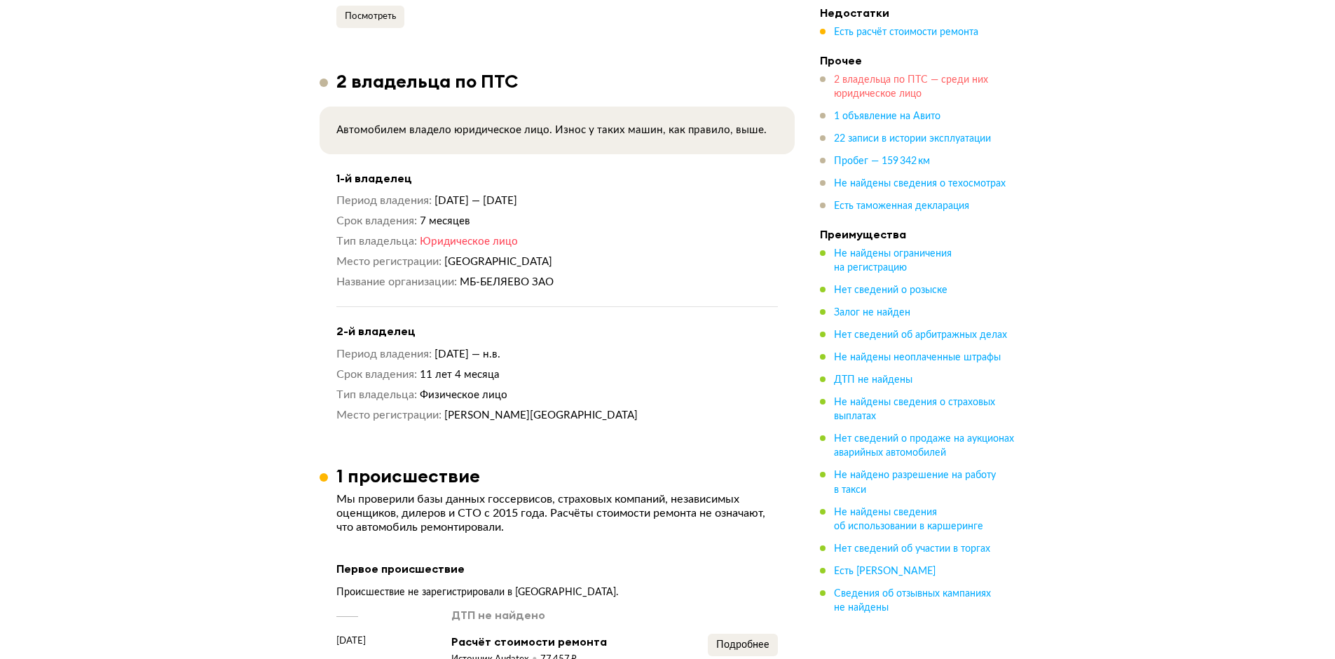
scroll to position [1477, 0]
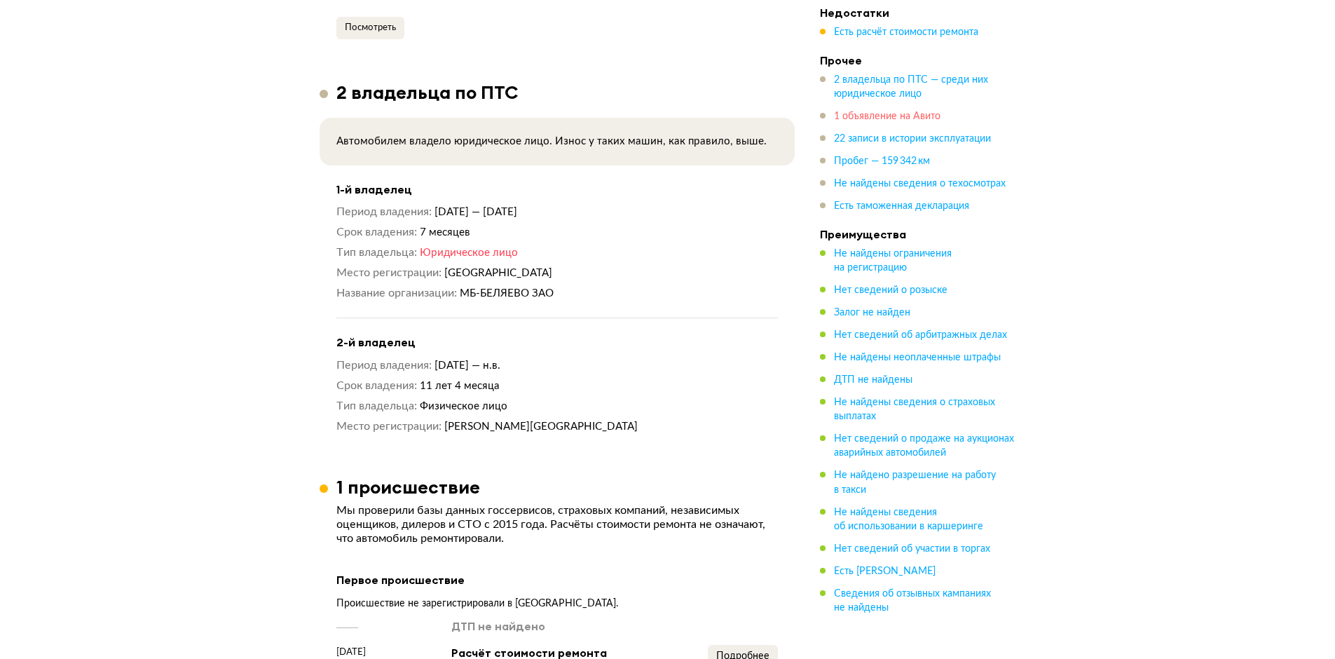
click at [876, 118] on span "1 объявление на Авито" at bounding box center [887, 116] width 107 height 10
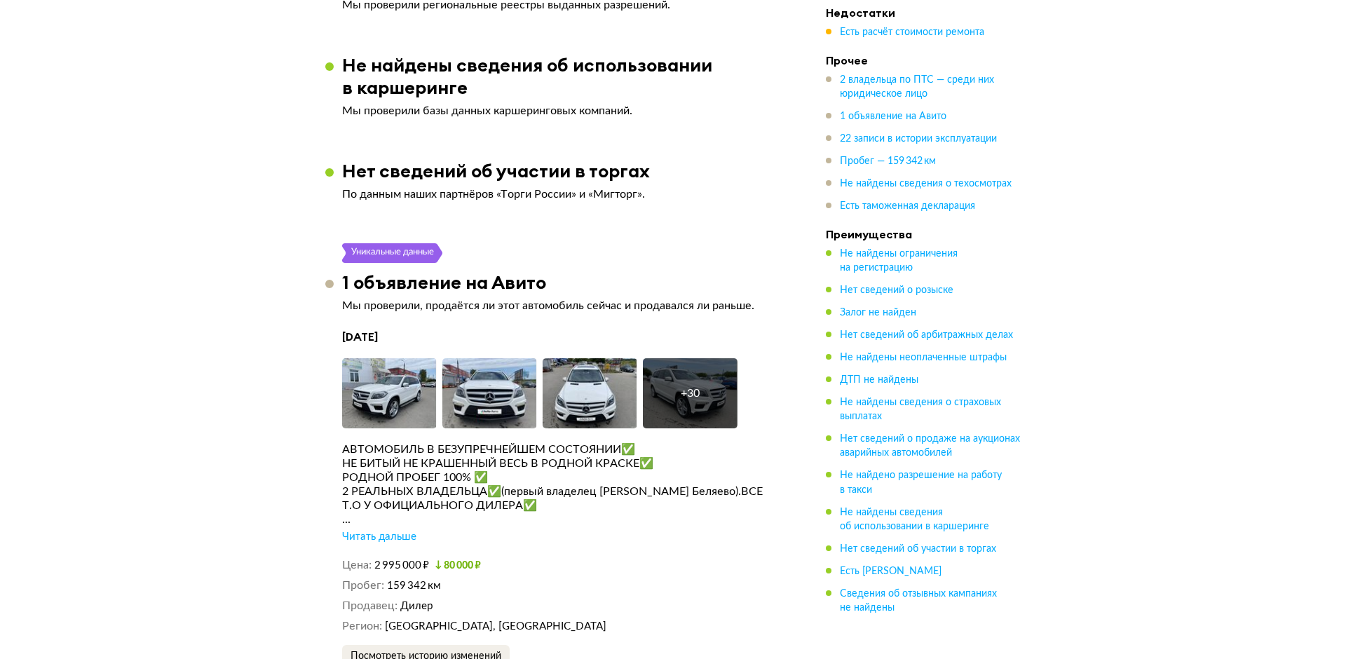
scroll to position [2626, 0]
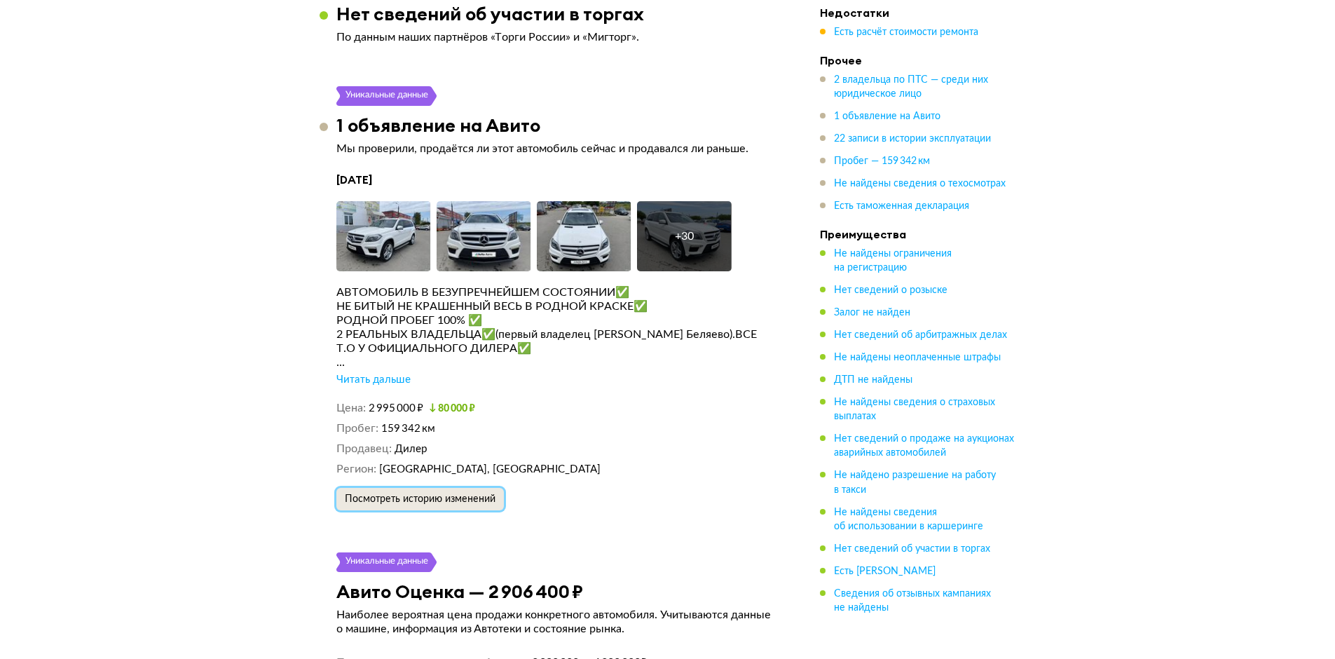
click at [407, 494] on span "Посмотреть историю изменений" at bounding box center [420, 499] width 151 height 10
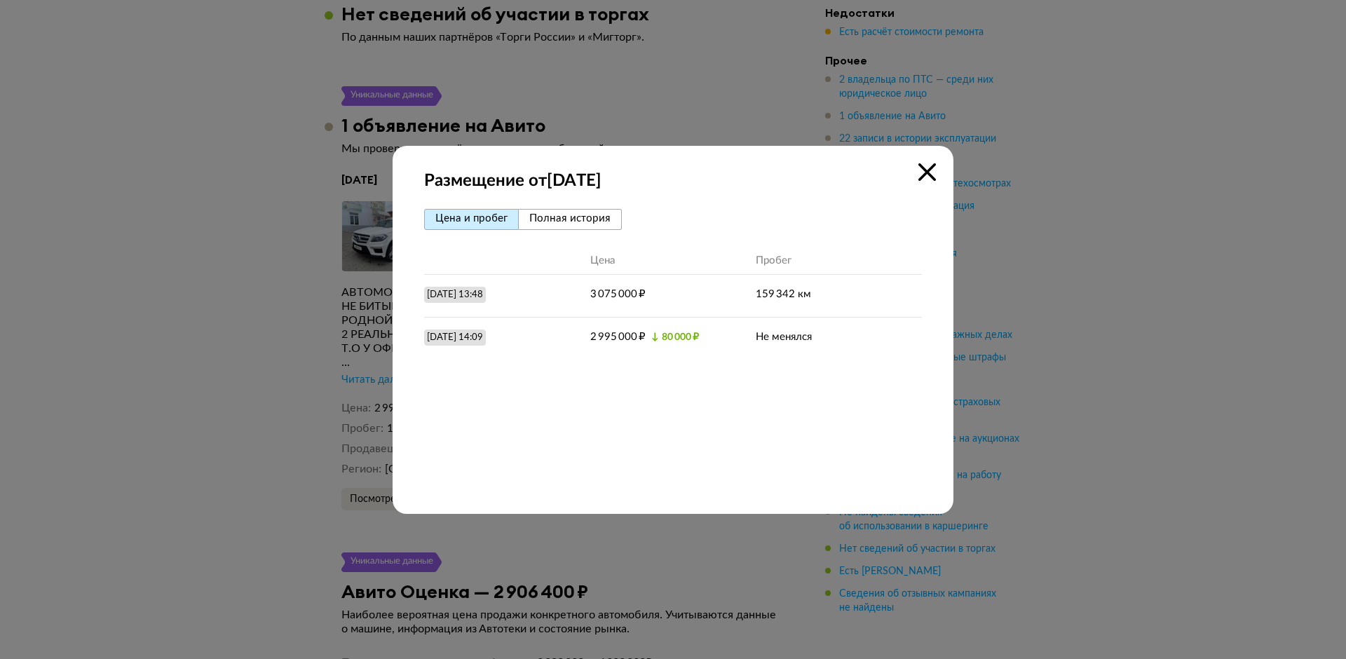
click at [545, 224] on span "Полная история" at bounding box center [569, 218] width 81 height 11
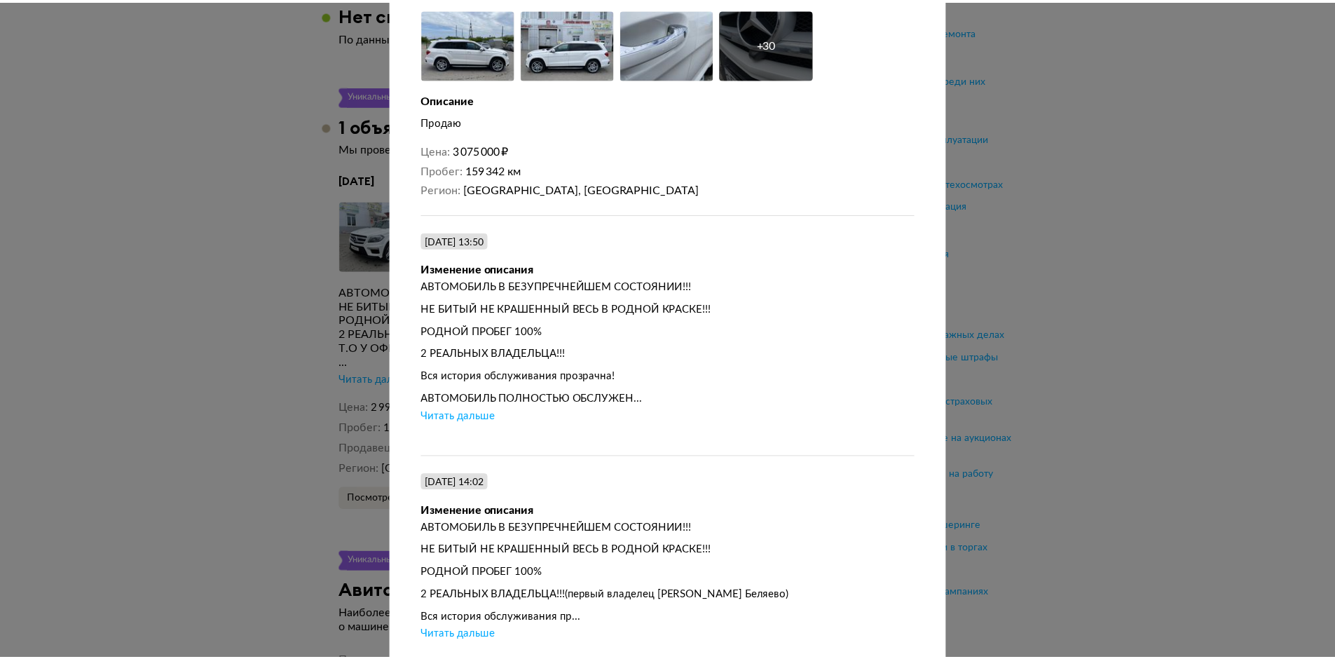
scroll to position [0, 0]
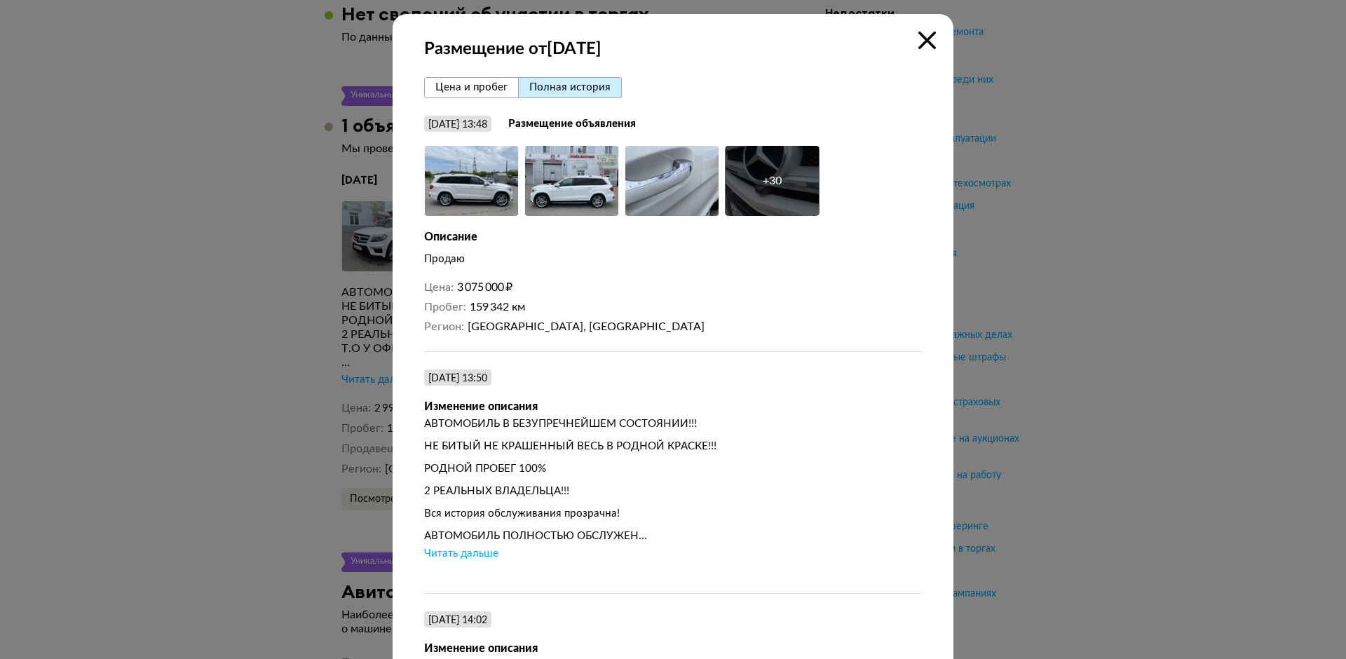
click at [920, 39] on icon at bounding box center [927, 41] width 18 height 18
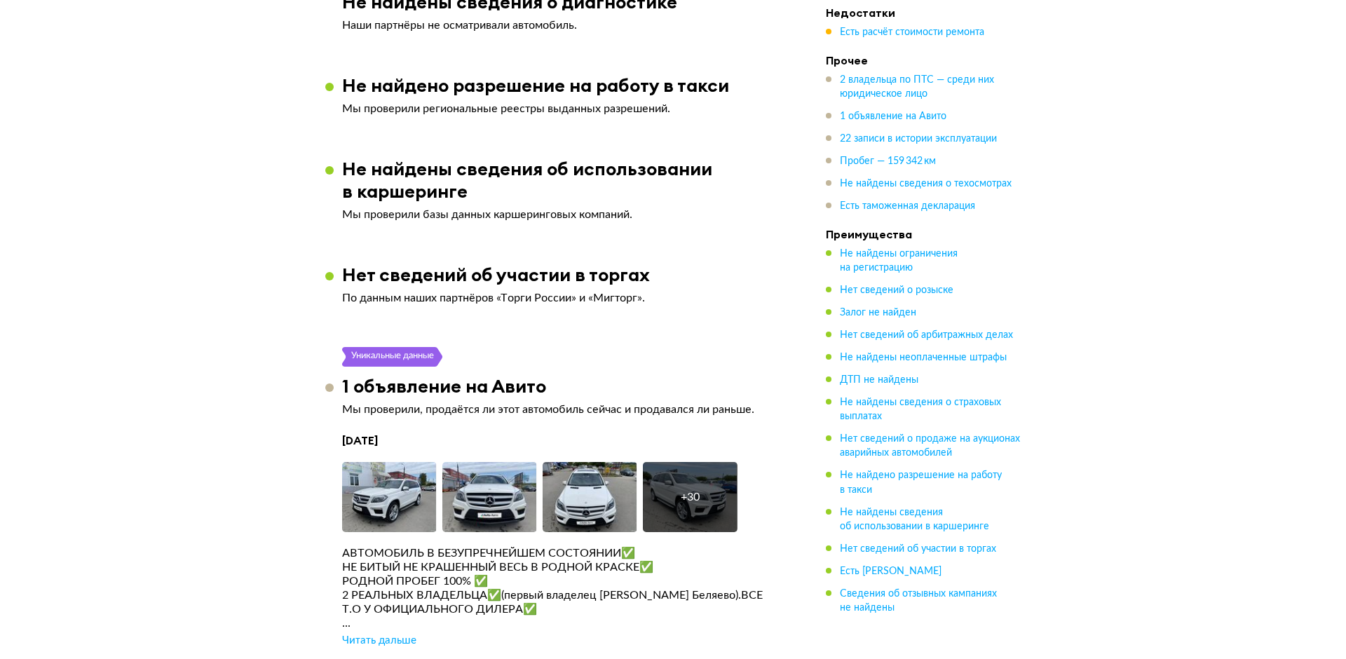
scroll to position [2485, 0]
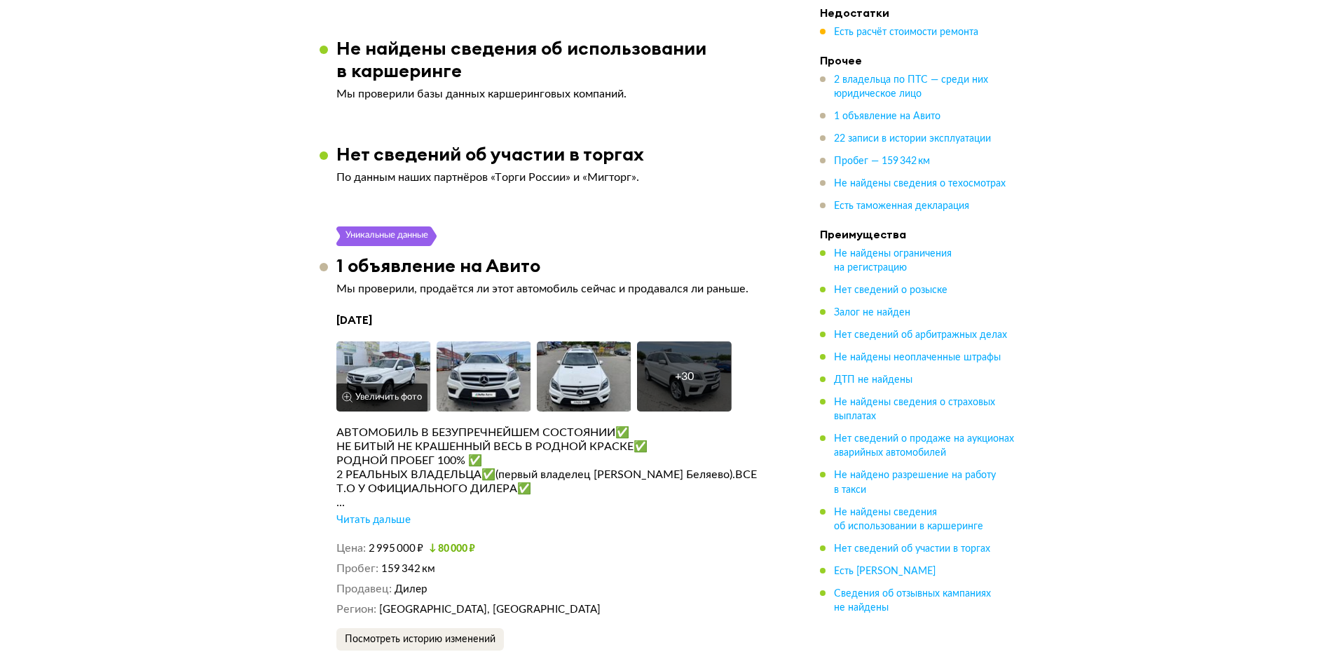
click at [378, 343] on img at bounding box center [383, 376] width 95 height 70
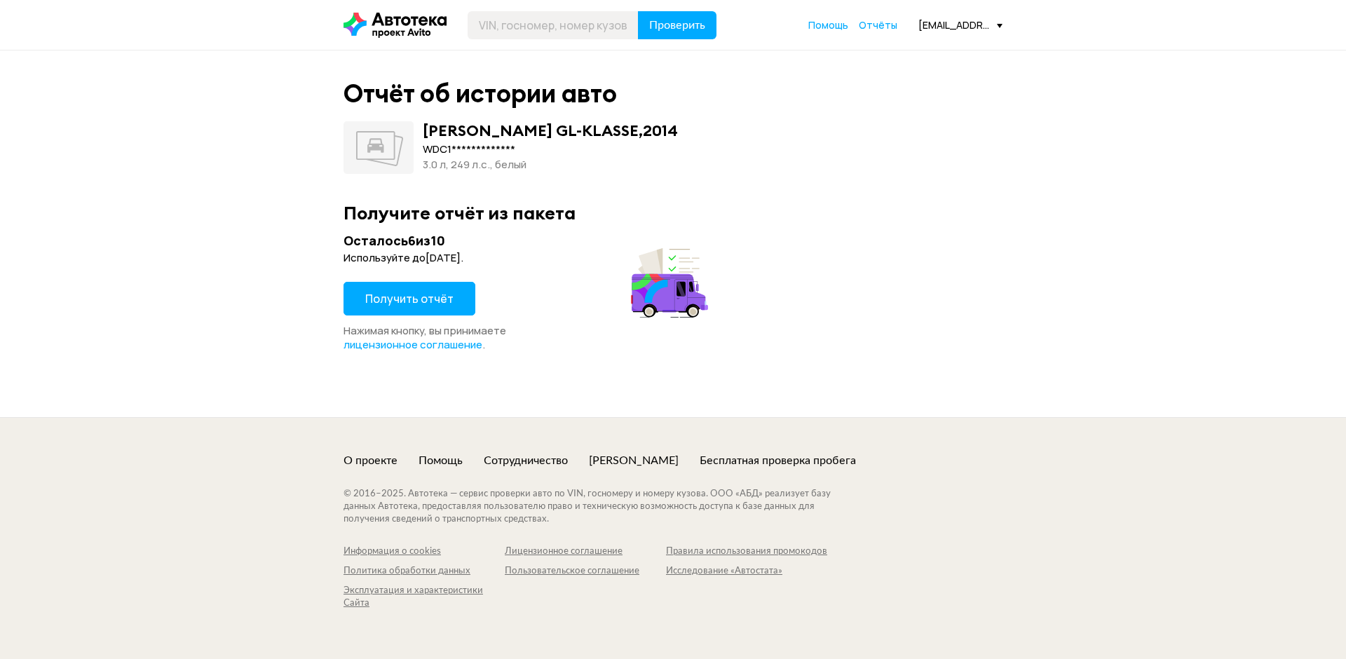
click at [437, 301] on span "Получить отчёт" at bounding box center [409, 298] width 88 height 15
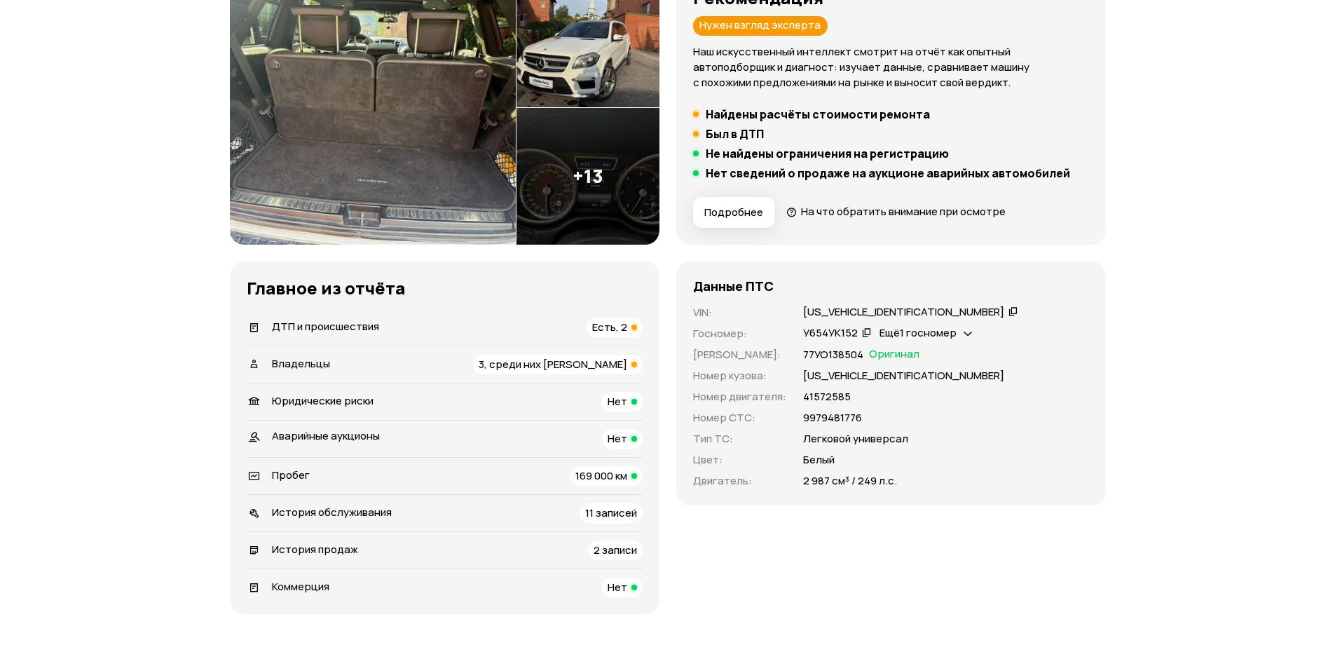
scroll to position [280, 0]
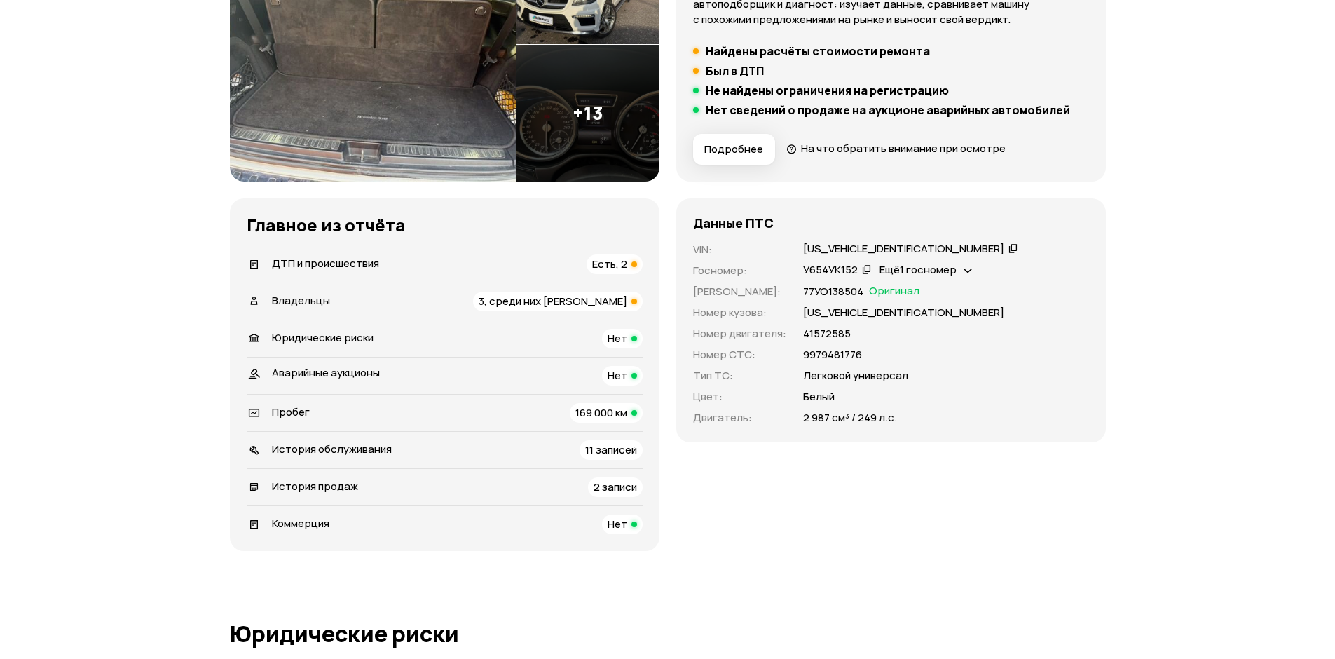
click at [613, 264] on span "Есть, 2" at bounding box center [609, 264] width 35 height 15
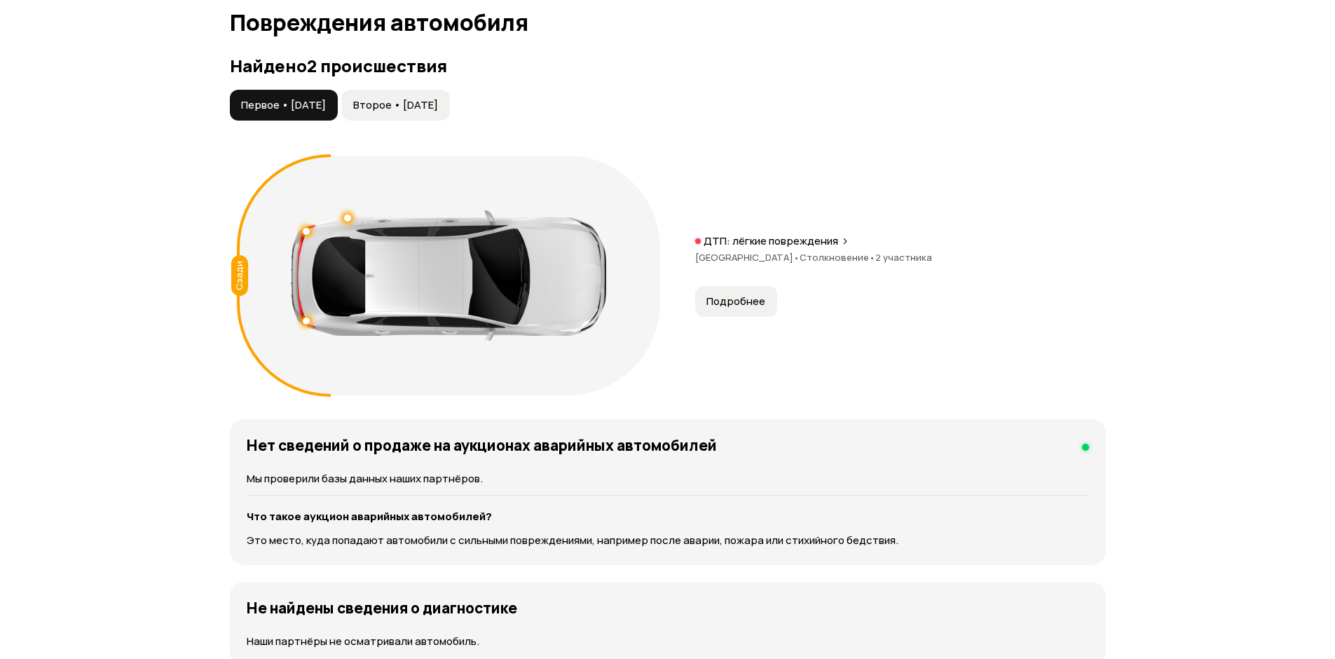
scroll to position [1452, 0]
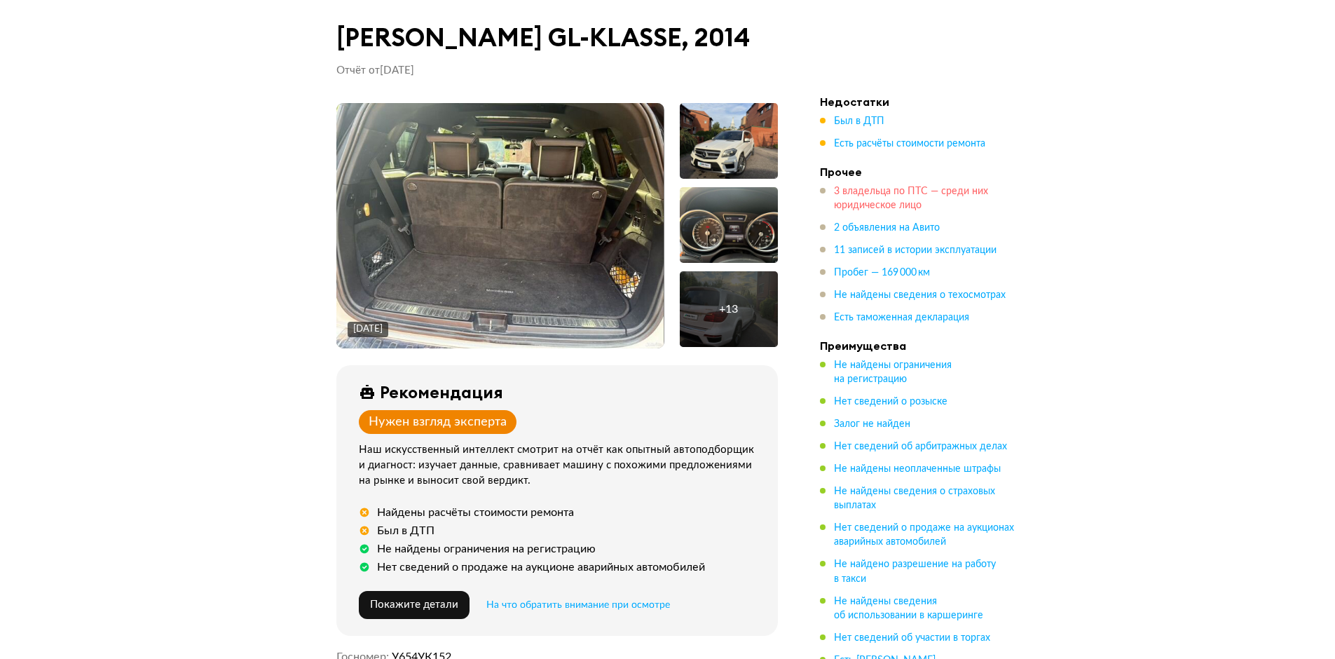
click at [852, 193] on span "3 владельца по ПТС — среди них юридическое лицо" at bounding box center [911, 198] width 154 height 24
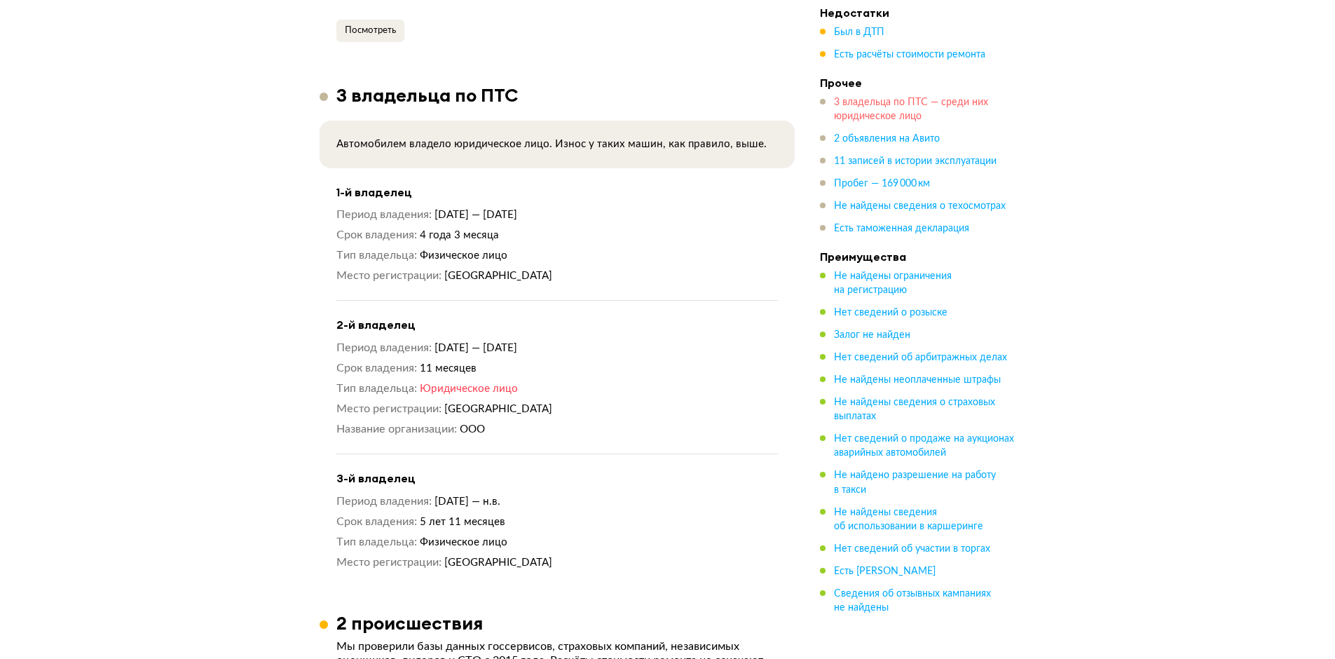
scroll to position [1477, 0]
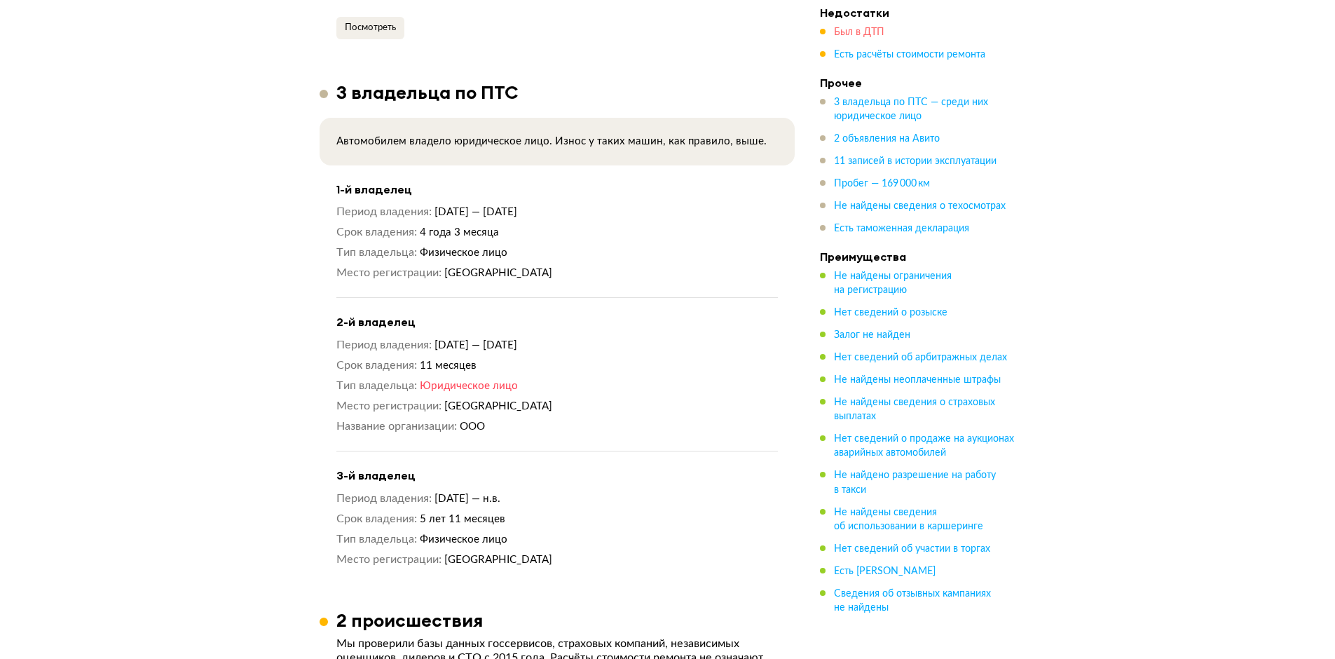
click at [859, 34] on span "Был в ДТП" at bounding box center [859, 32] width 50 height 10
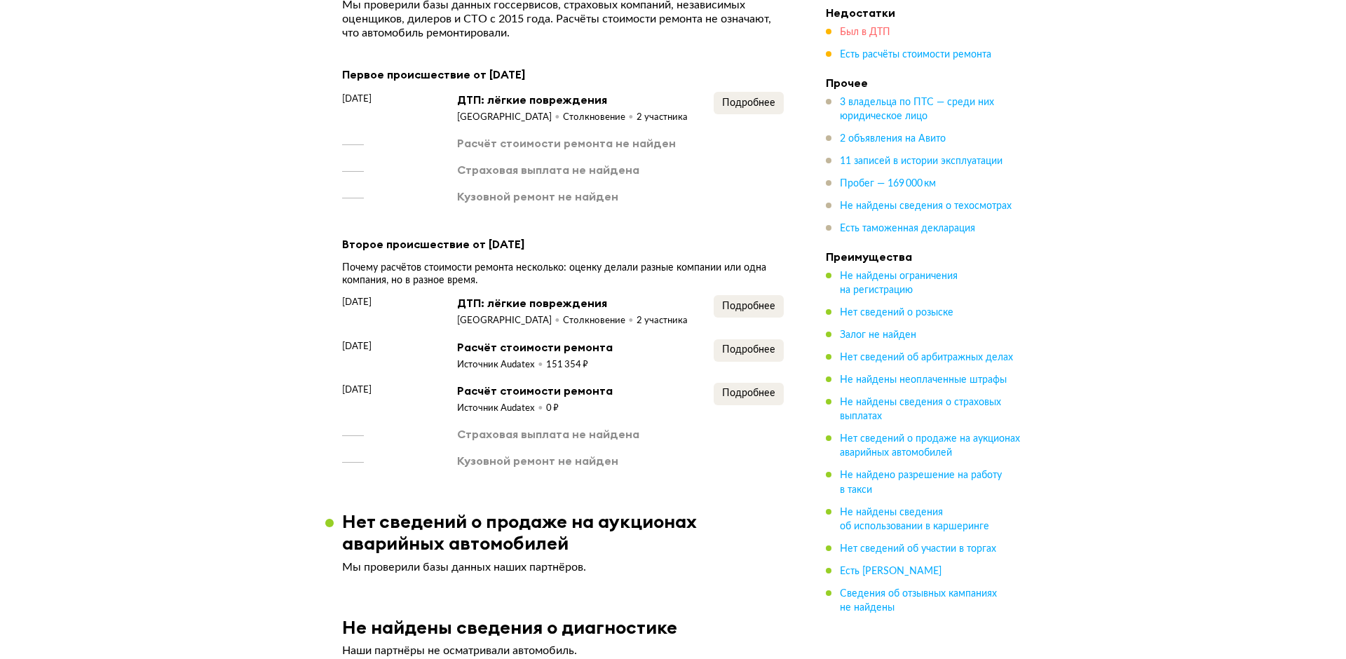
scroll to position [2117, 0]
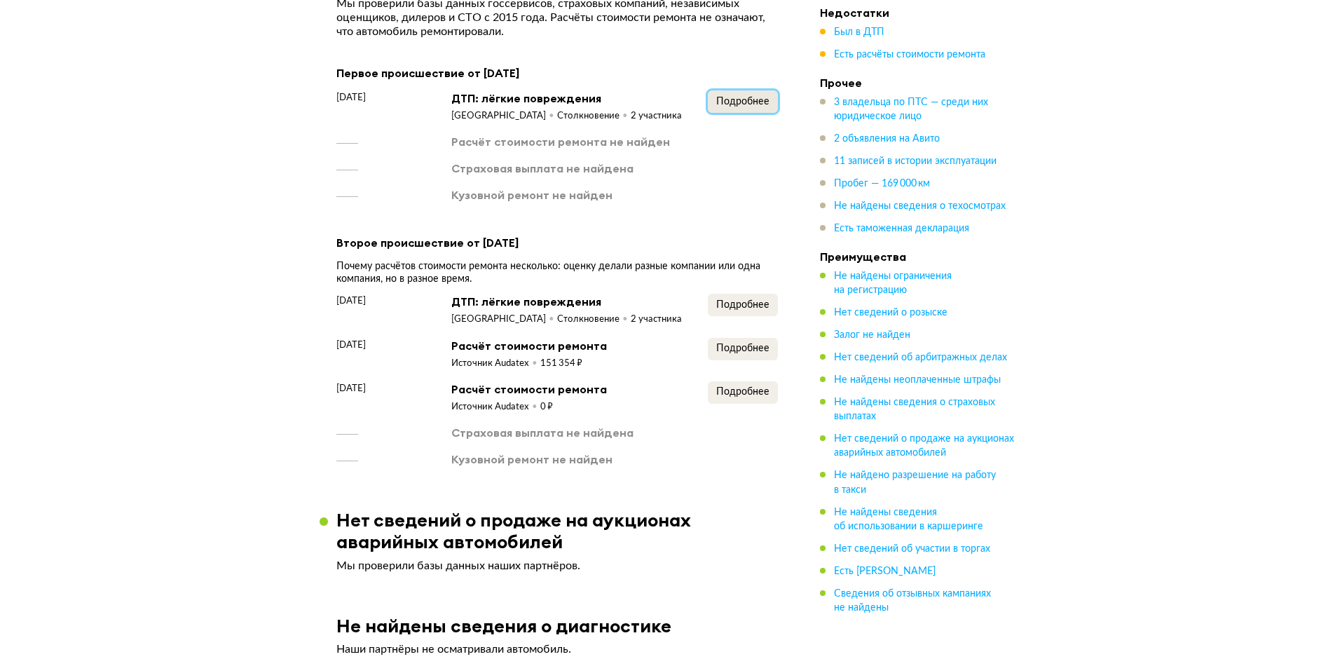
click at [751, 97] on span "Подробнее" at bounding box center [742, 102] width 53 height 10
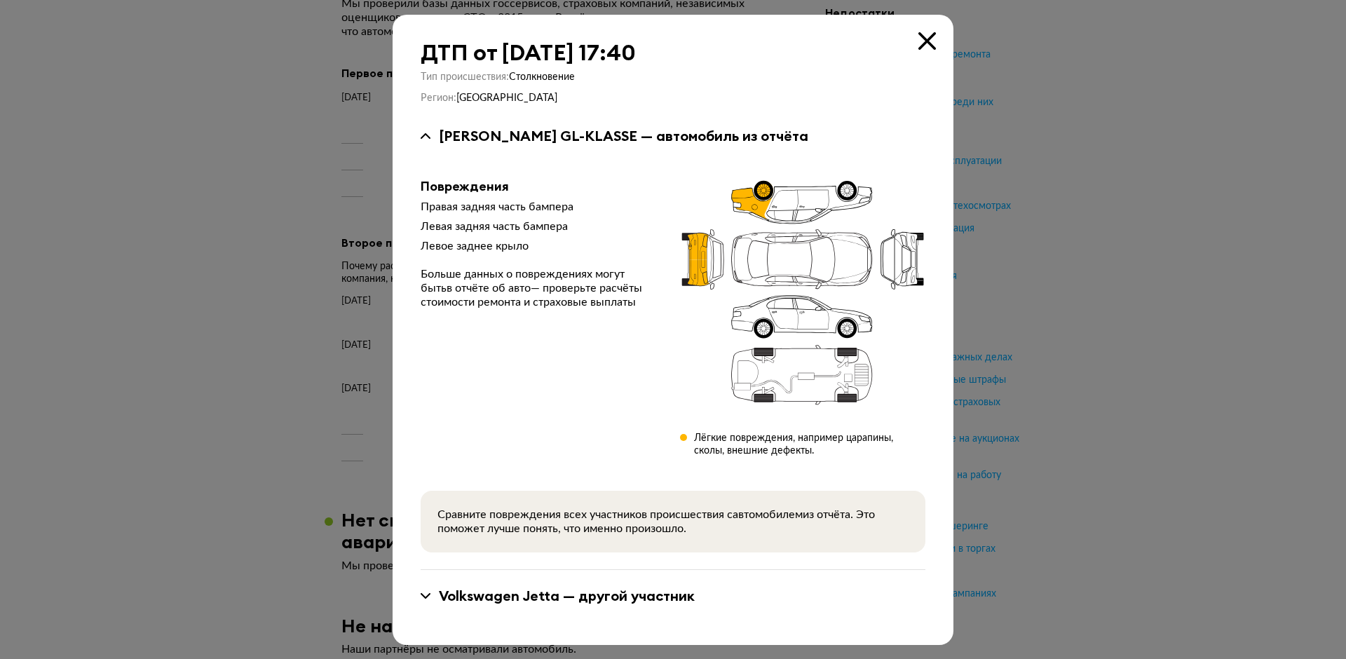
click at [425, 589] on div "Volkswagen Jetta — другой участник" at bounding box center [673, 596] width 505 height 18
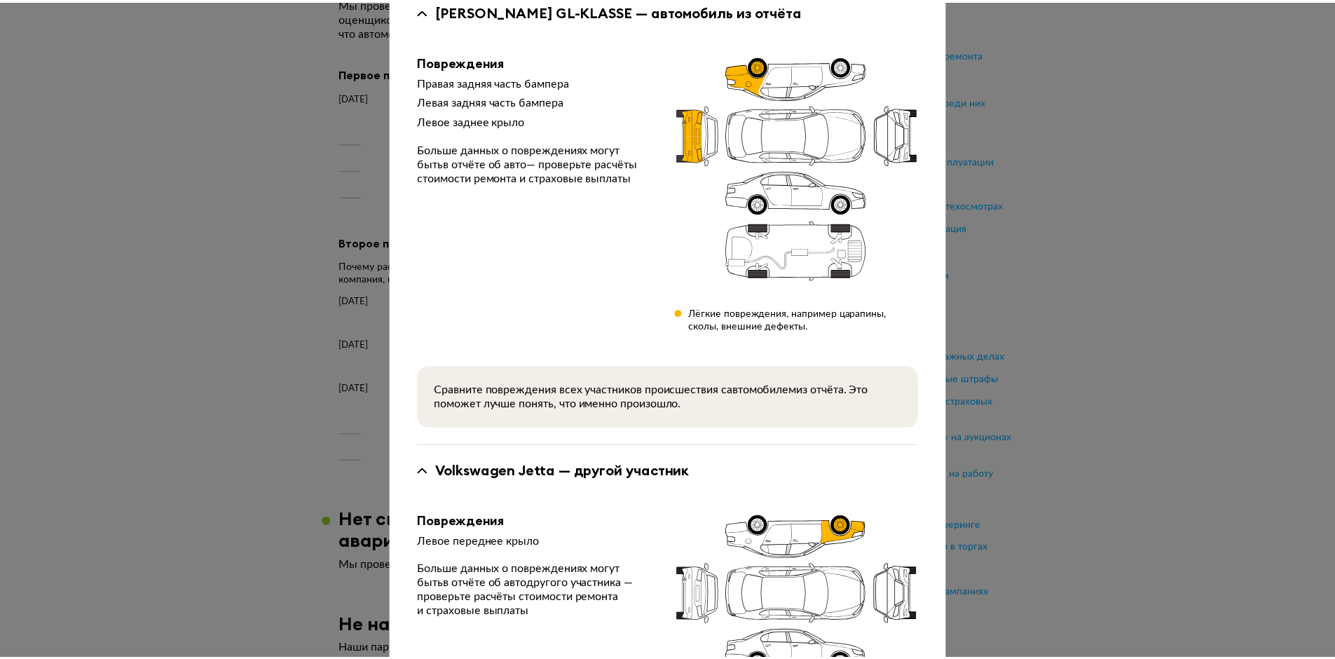
scroll to position [0, 0]
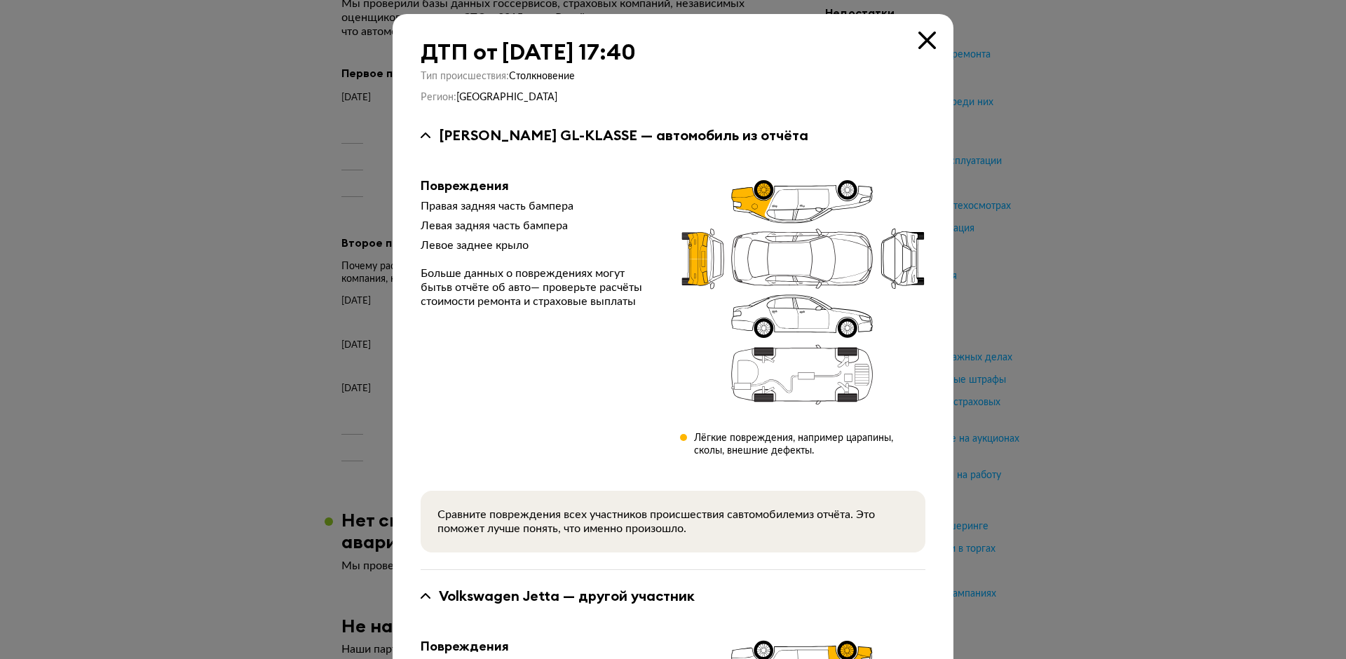
click at [925, 37] on icon at bounding box center [927, 41] width 18 height 18
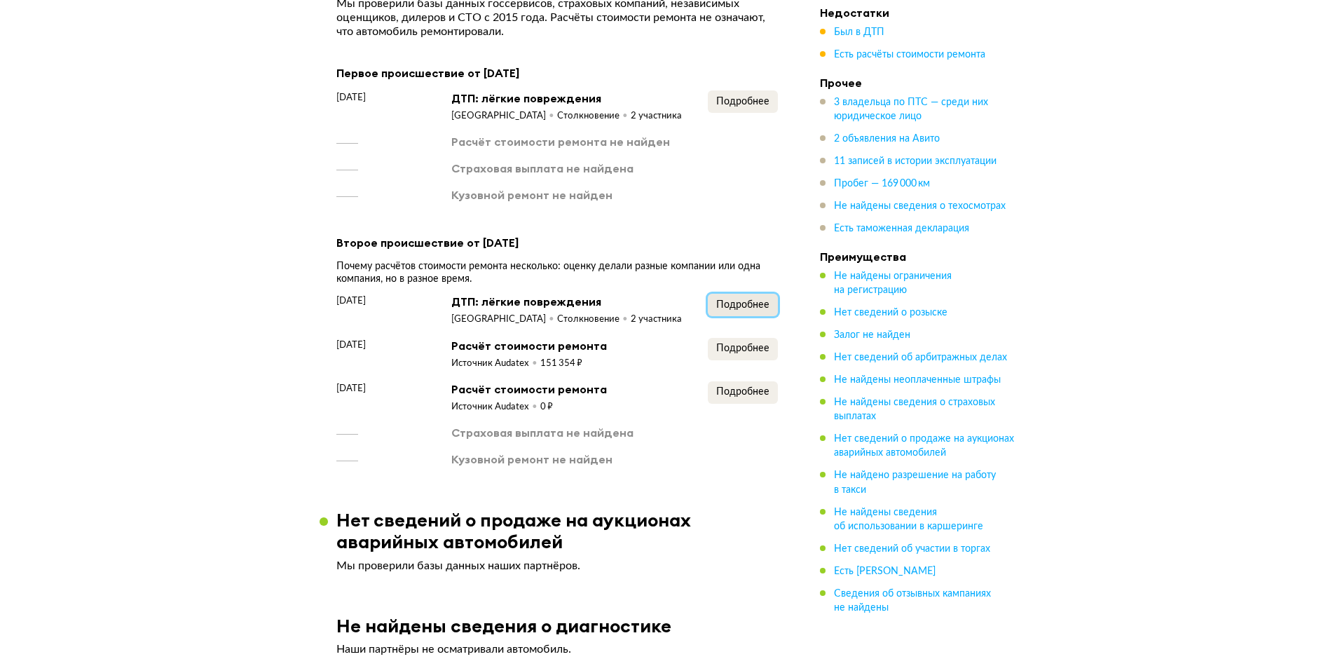
click at [744, 300] on span "Подробнее" at bounding box center [742, 305] width 53 height 10
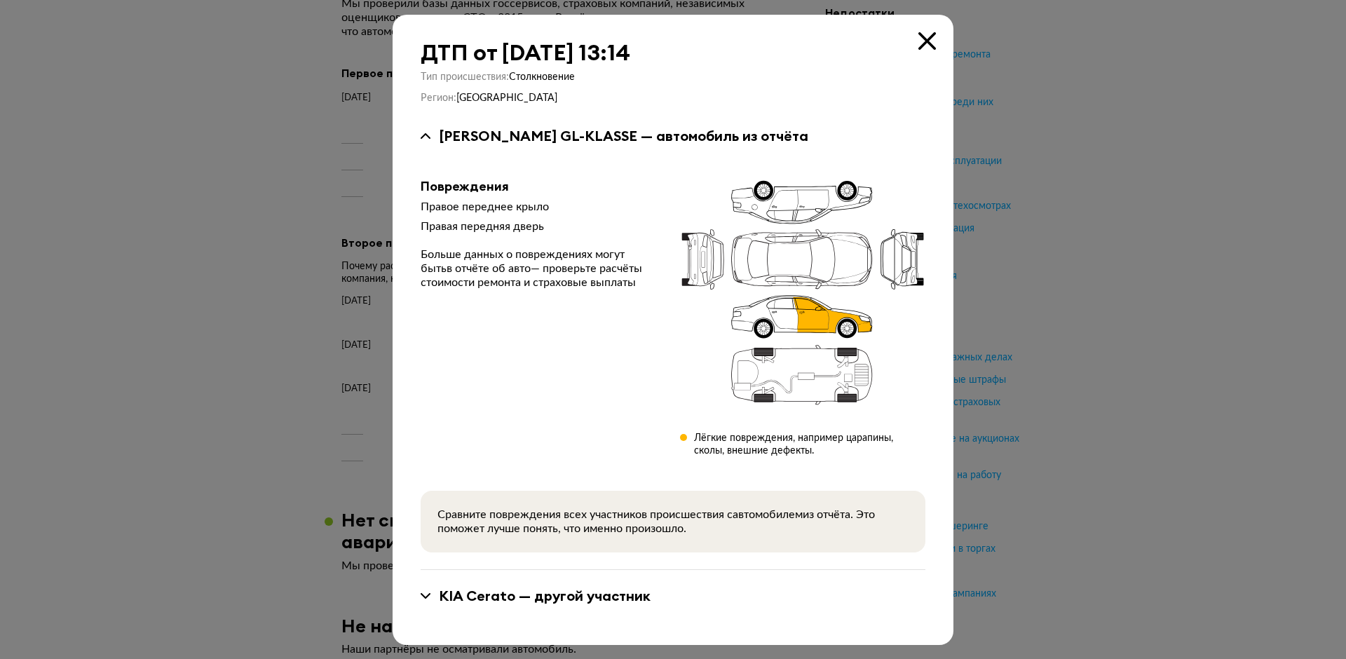
click at [927, 32] on icon at bounding box center [927, 41] width 18 height 18
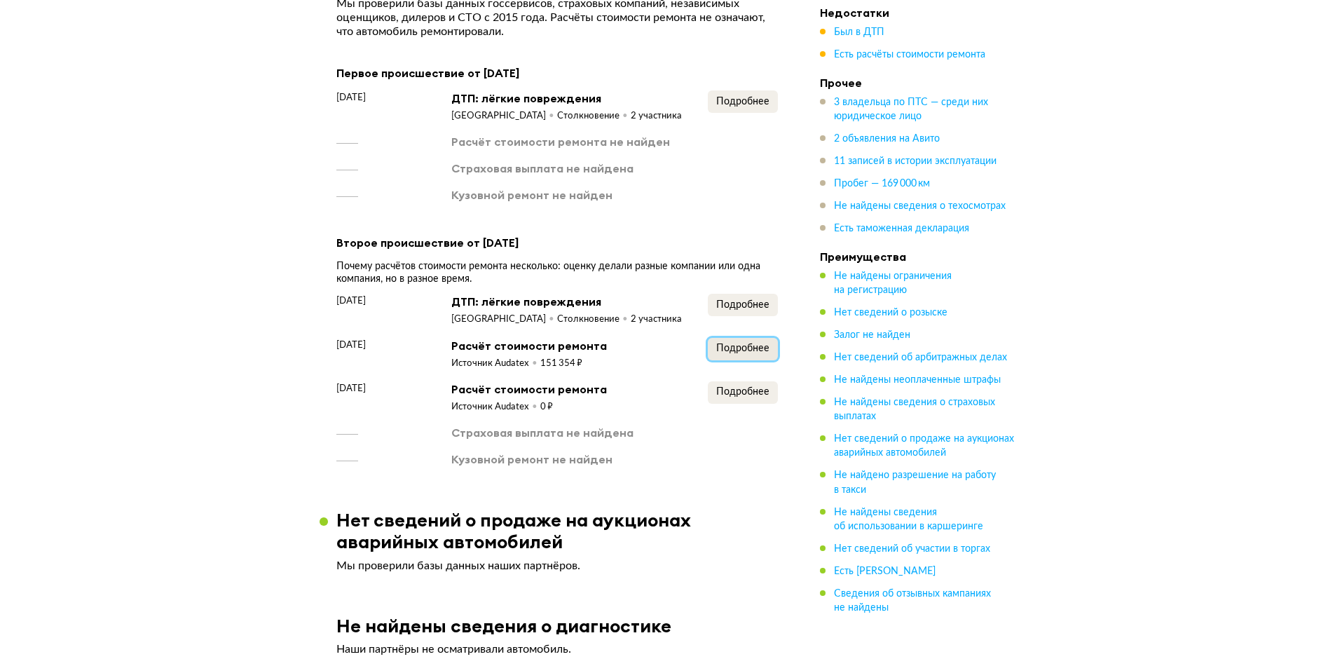
click at [725, 343] on span "Подробнее" at bounding box center [742, 348] width 53 height 10
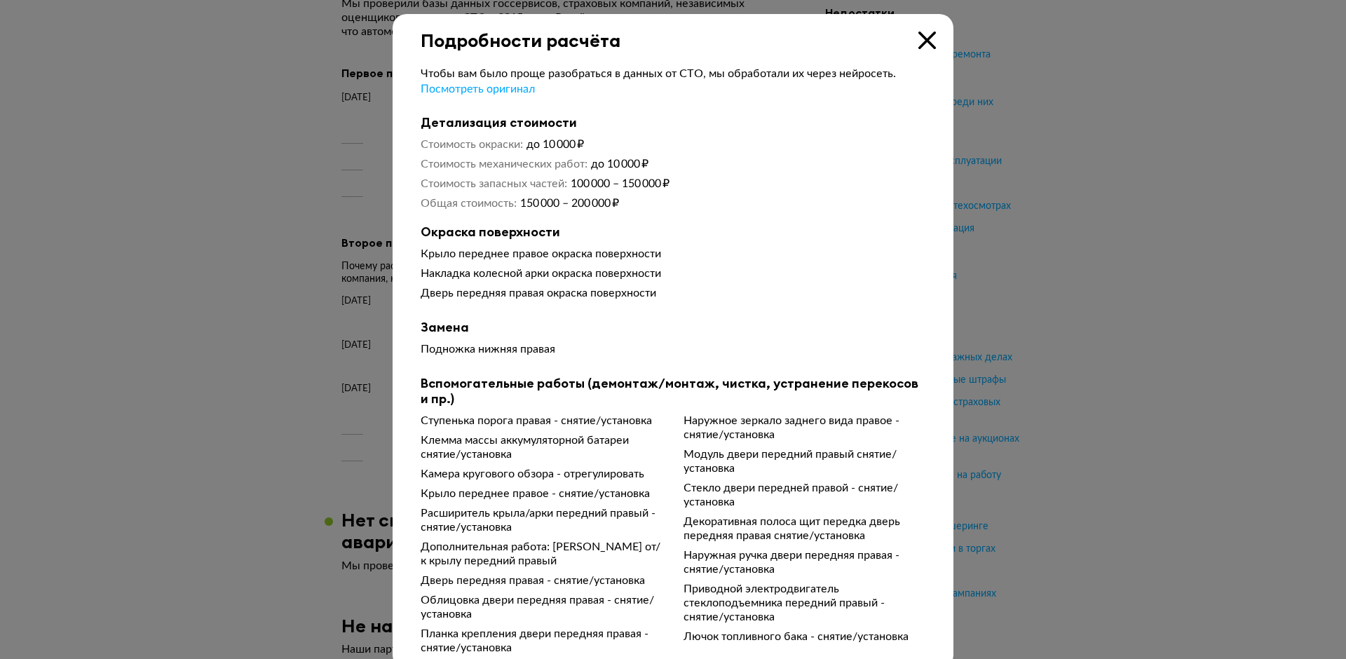
click at [921, 40] on icon at bounding box center [927, 41] width 18 height 18
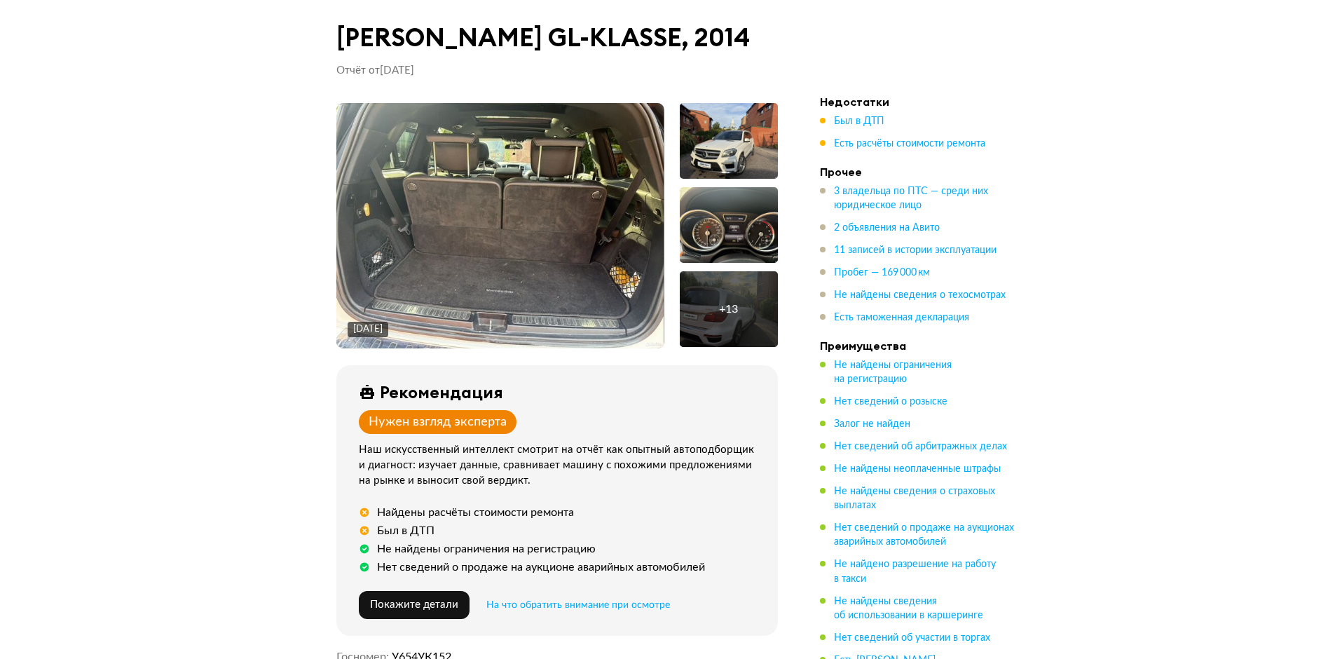
click at [880, 235] on span "2 объявления на Авито" at bounding box center [887, 228] width 106 height 14
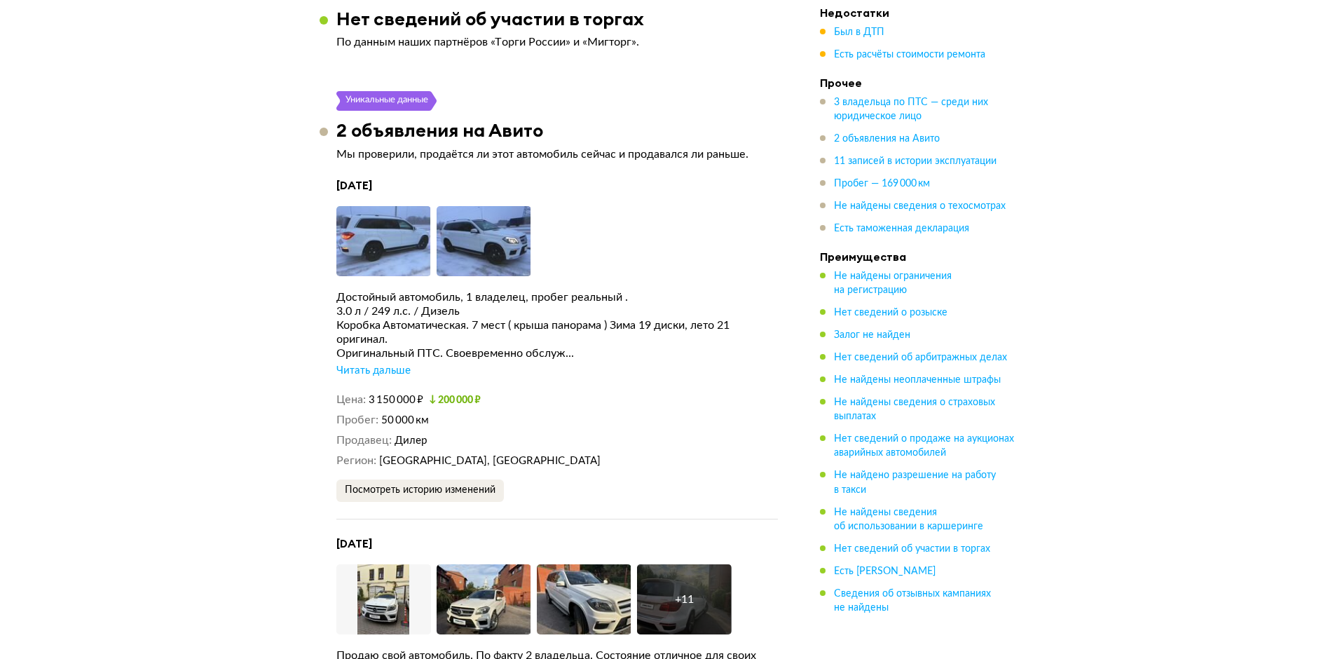
scroll to position [3003, 0]
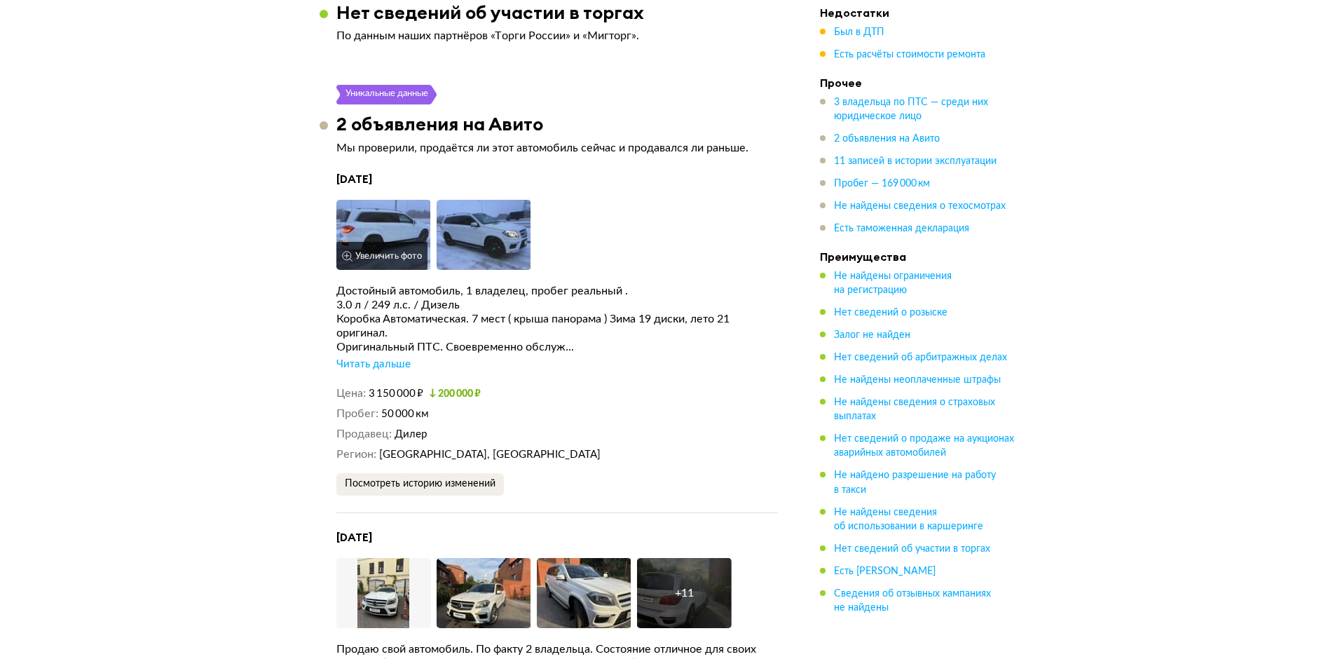
click at [396, 213] on img at bounding box center [383, 235] width 95 height 70
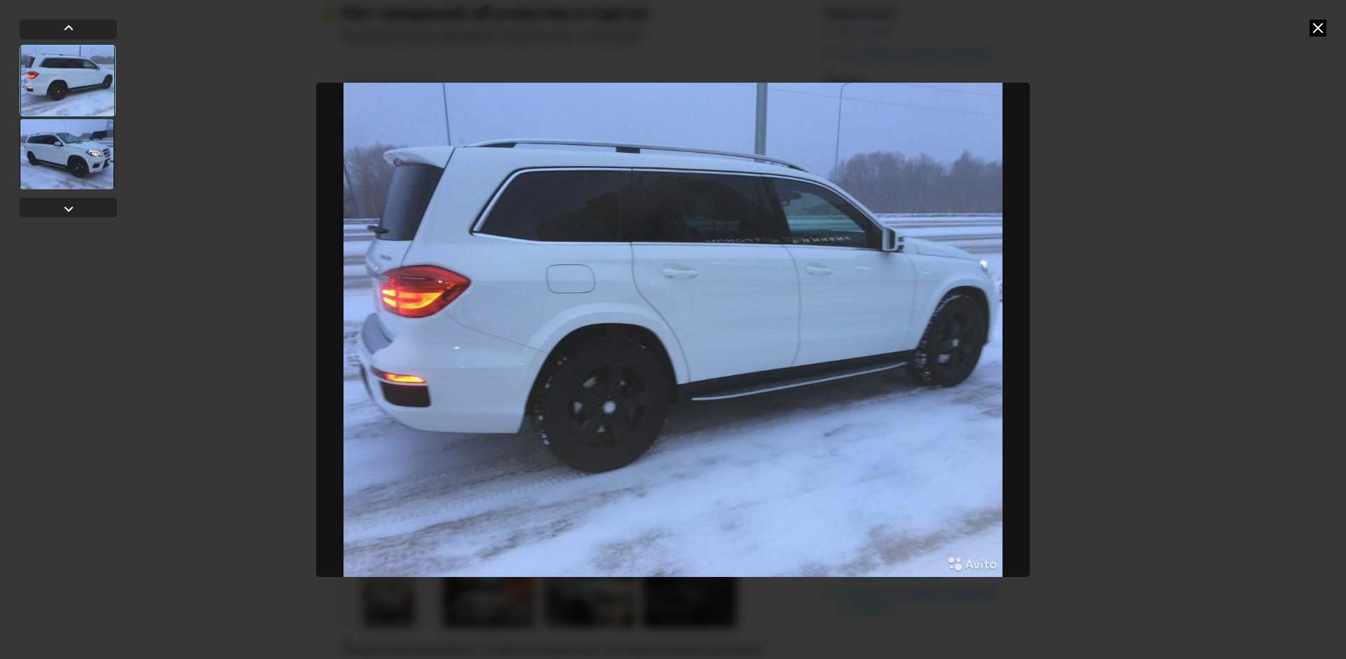
click at [1321, 26] on icon at bounding box center [1317, 28] width 17 height 17
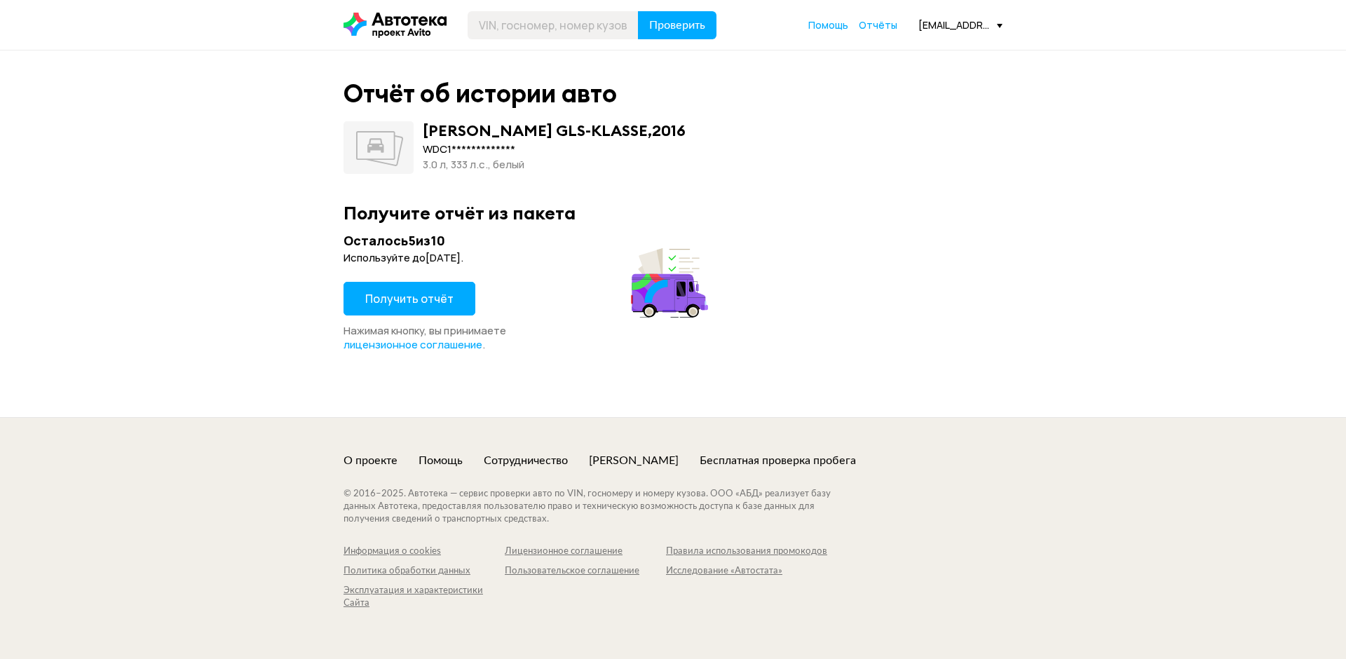
click at [419, 304] on span "Получить отчёт" at bounding box center [409, 298] width 88 height 15
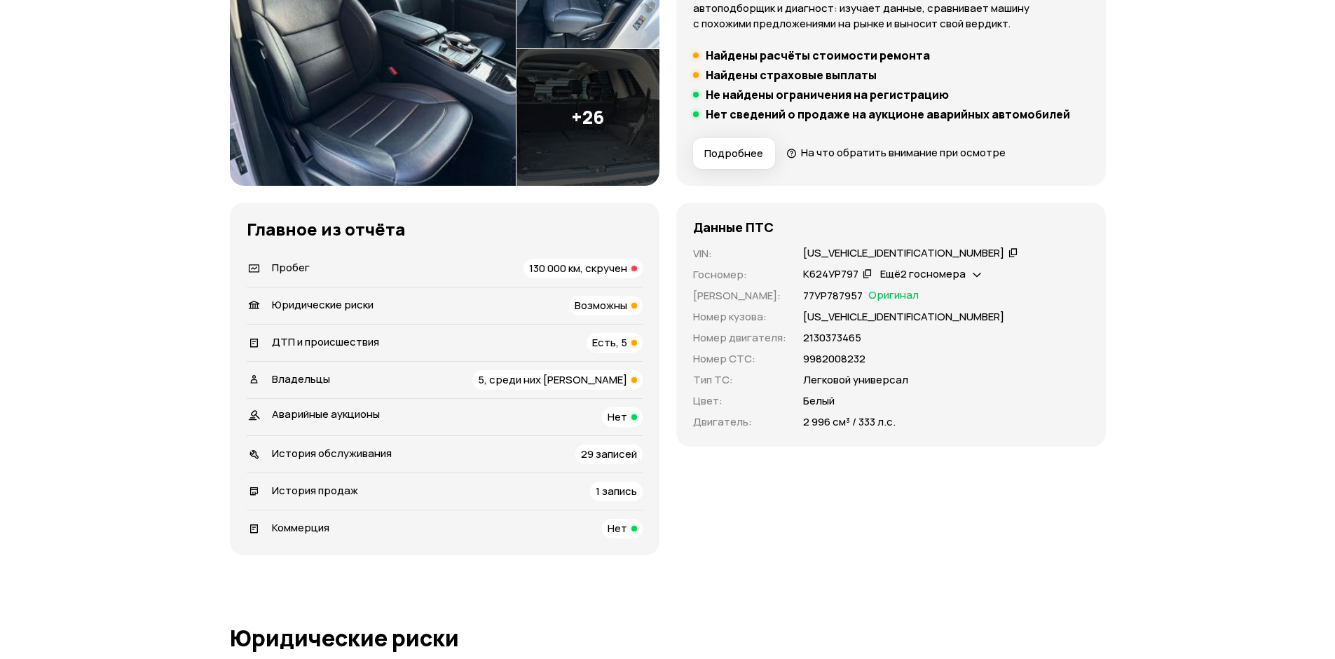
scroll to position [280, 0]
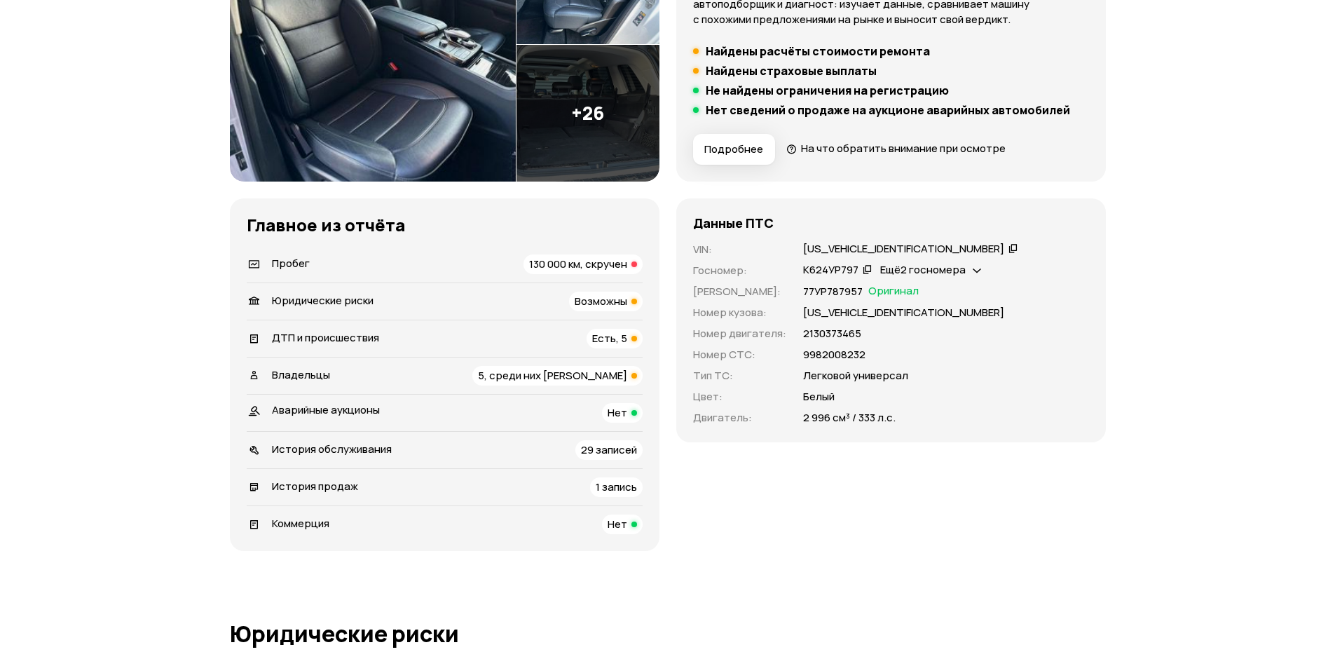
click at [578, 266] on span "130 000 км, скручен" at bounding box center [578, 264] width 98 height 15
click at [599, 307] on span "Возможны" at bounding box center [601, 301] width 53 height 15
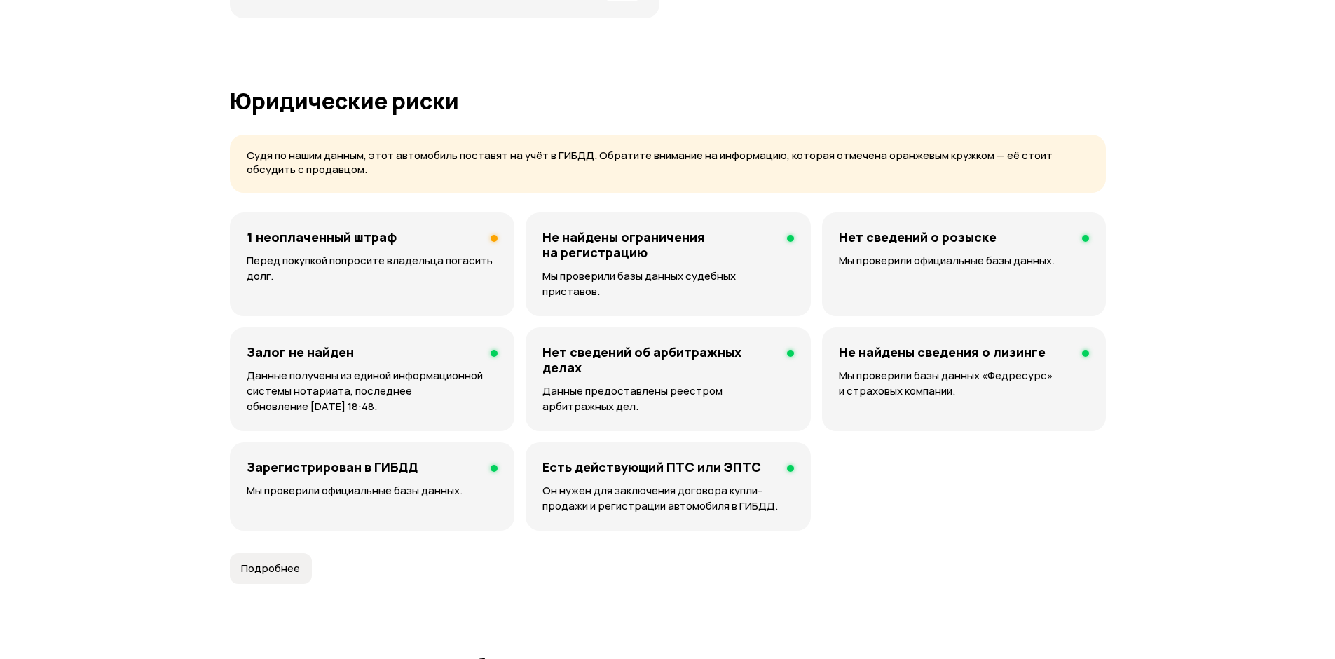
scroll to position [901, 0]
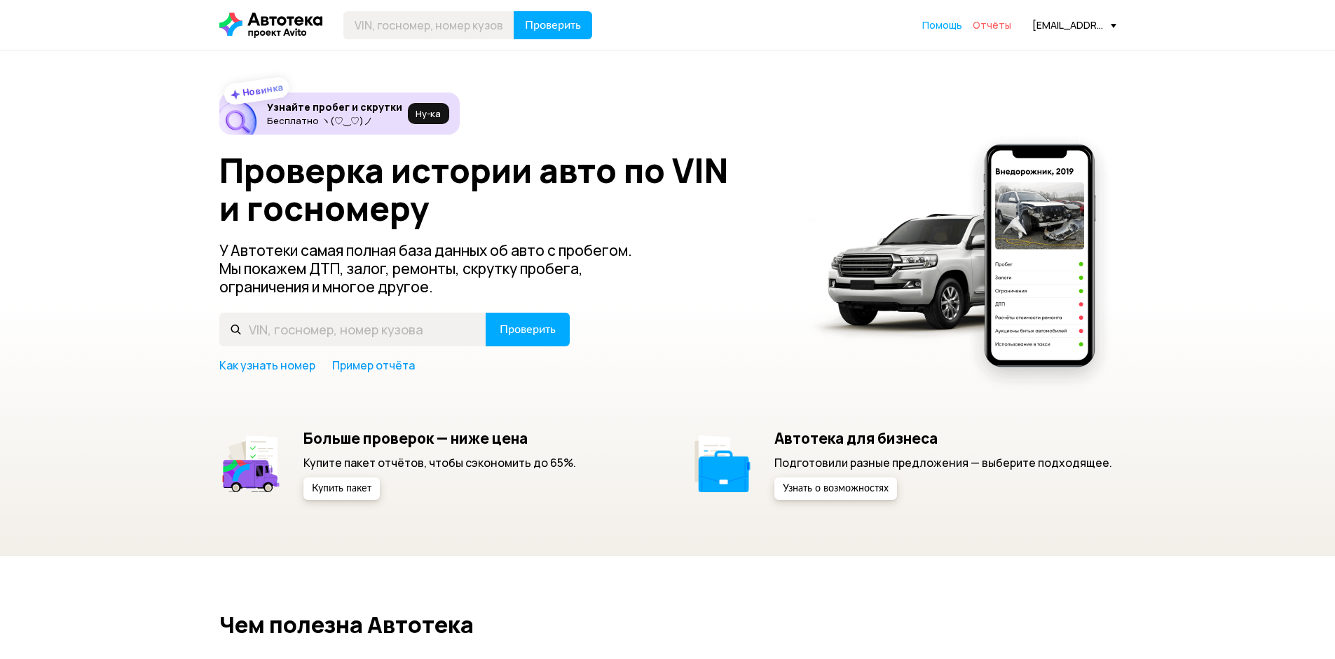
click at [999, 25] on span "Отчёты" at bounding box center [992, 24] width 39 height 13
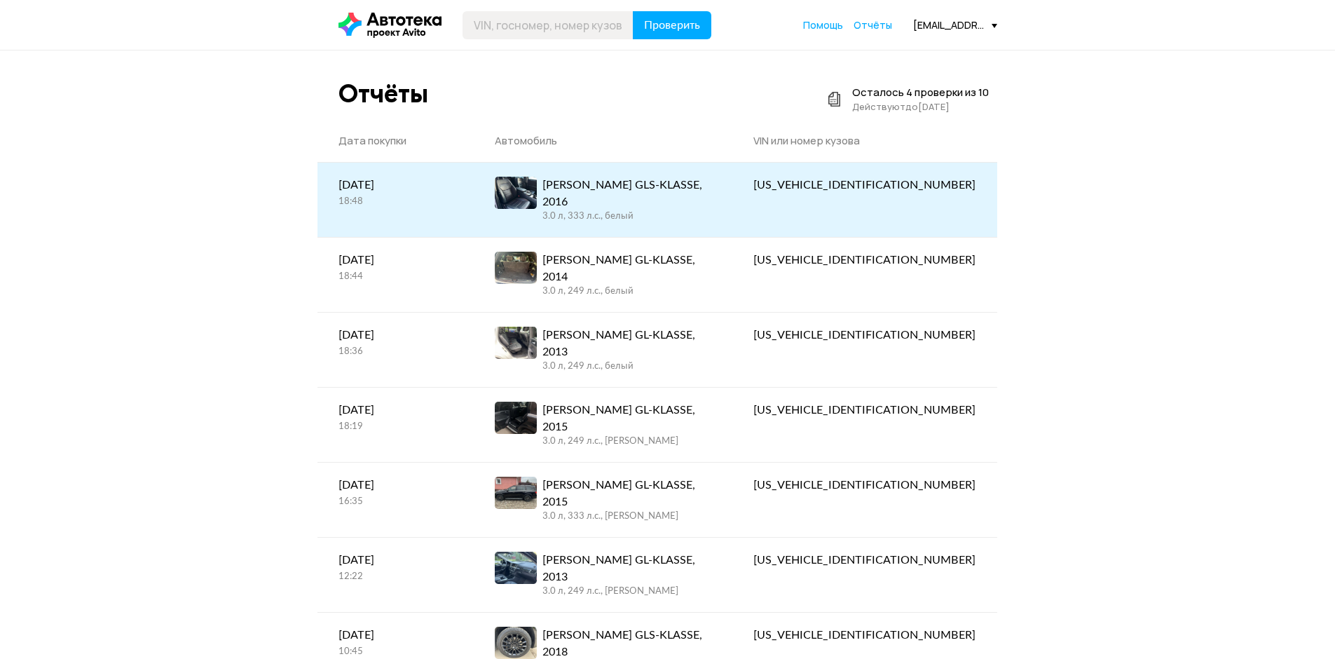
click at [666, 187] on div "MERCEDES GLS-KLASSE, 2016" at bounding box center [626, 194] width 169 height 34
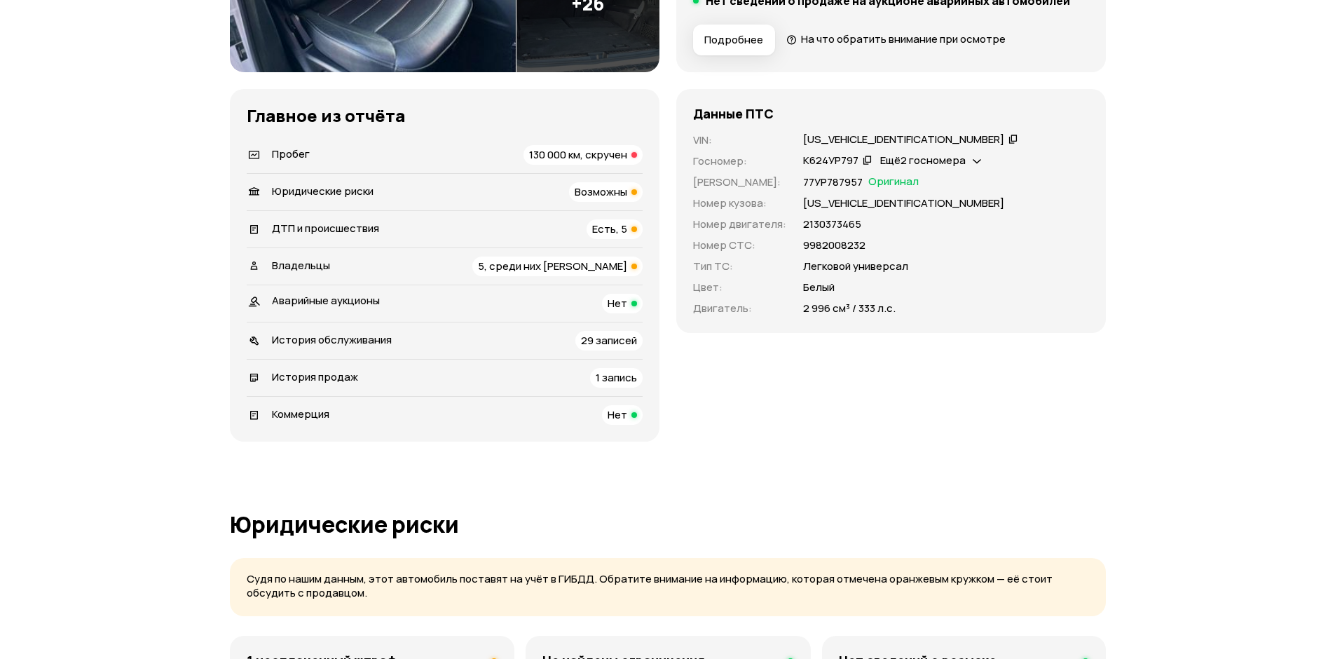
scroll to position [421, 0]
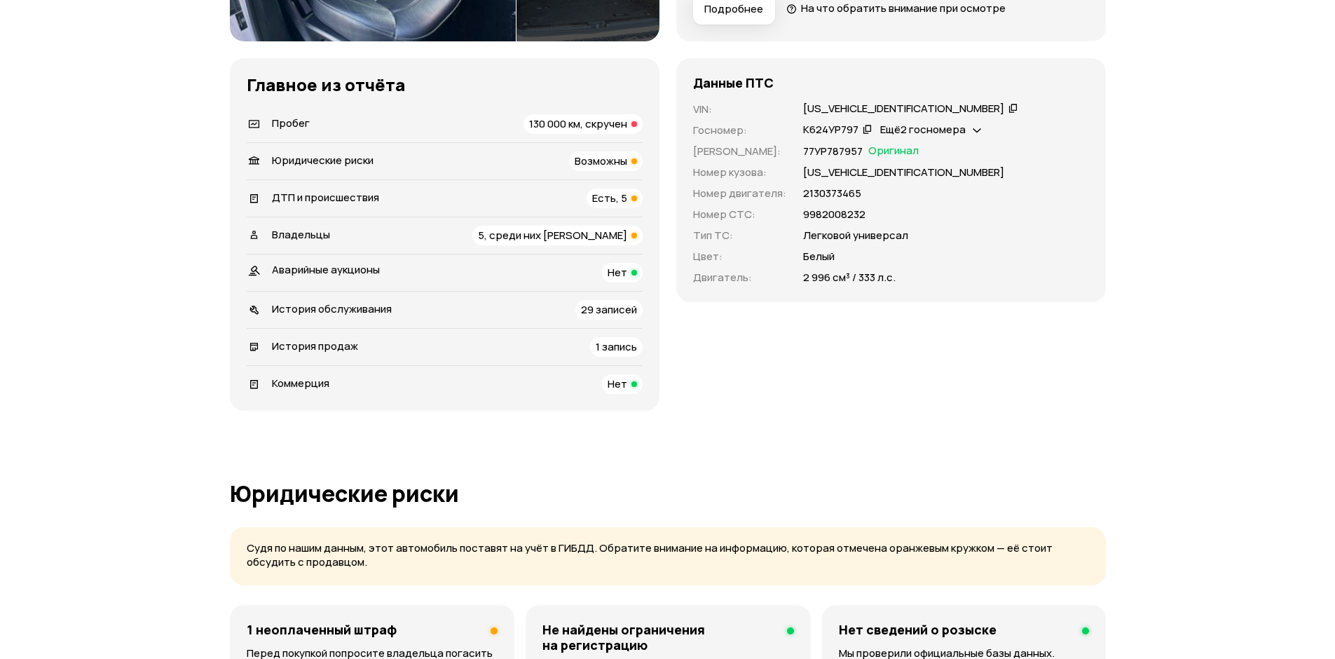
click at [521, 236] on div "5, среди них юрлицо" at bounding box center [557, 236] width 170 height 20
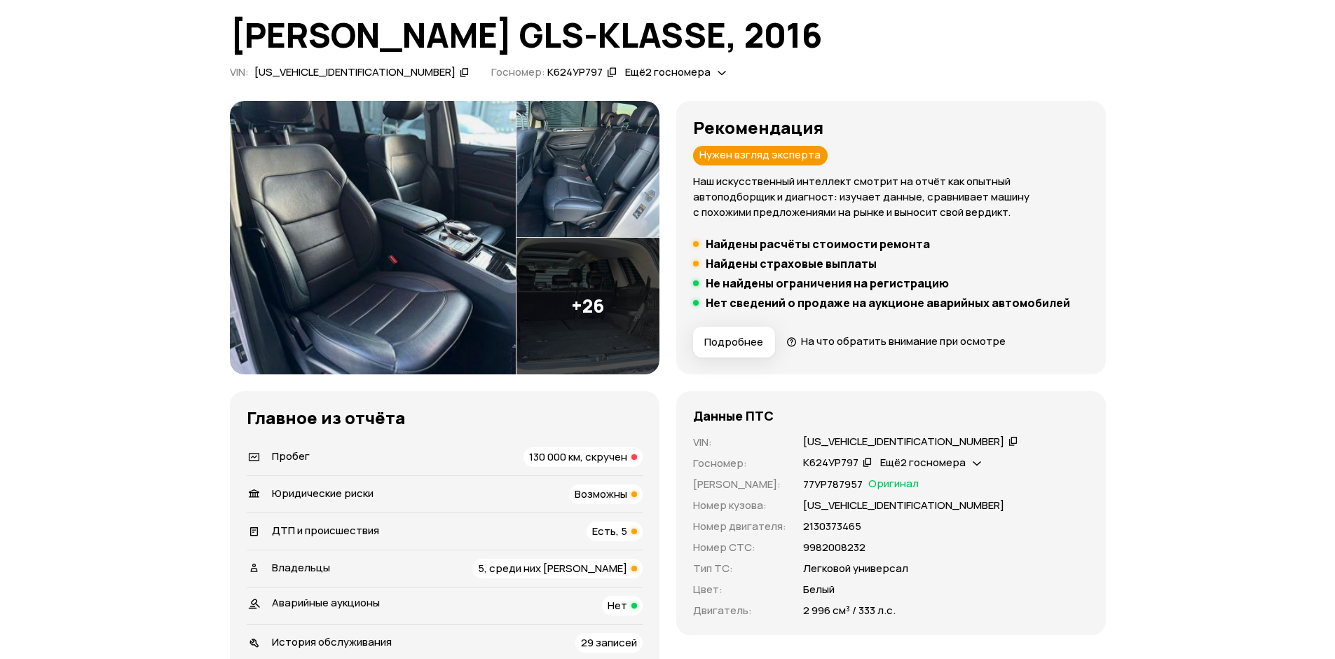
scroll to position [0, 0]
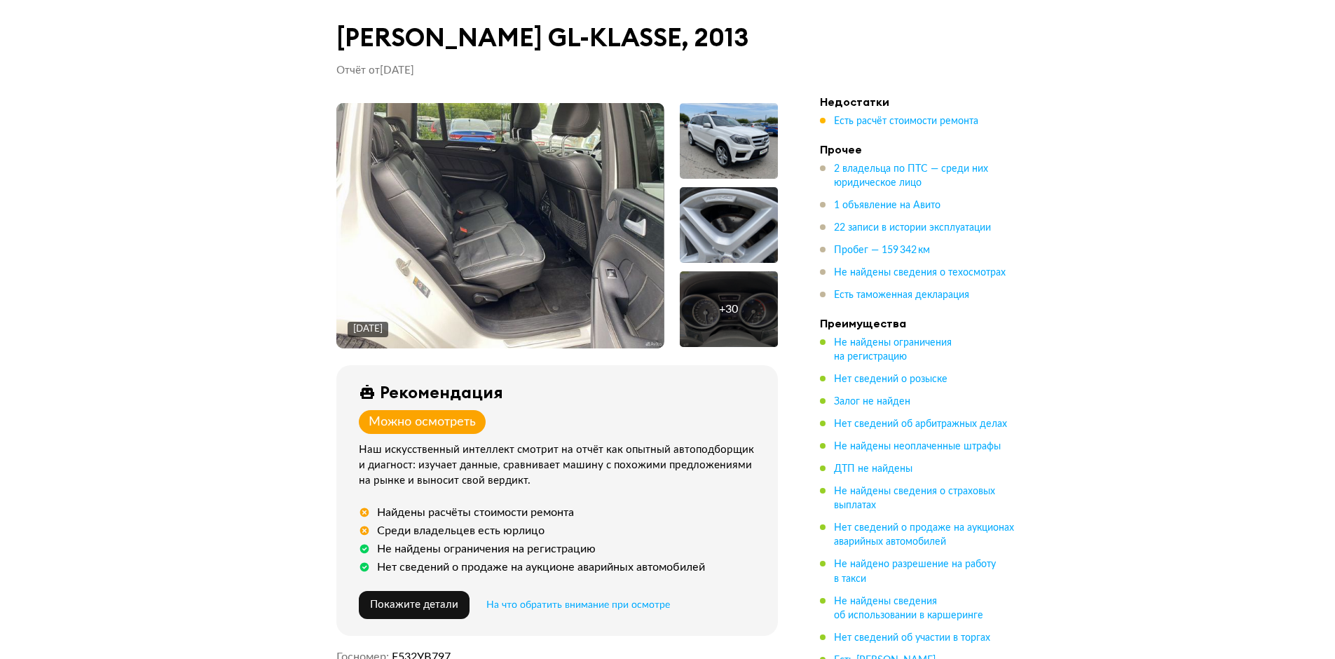
click at [486, 166] on img at bounding box center [499, 225] width 327 height 245
